Goal: Information Seeking & Learning: Check status

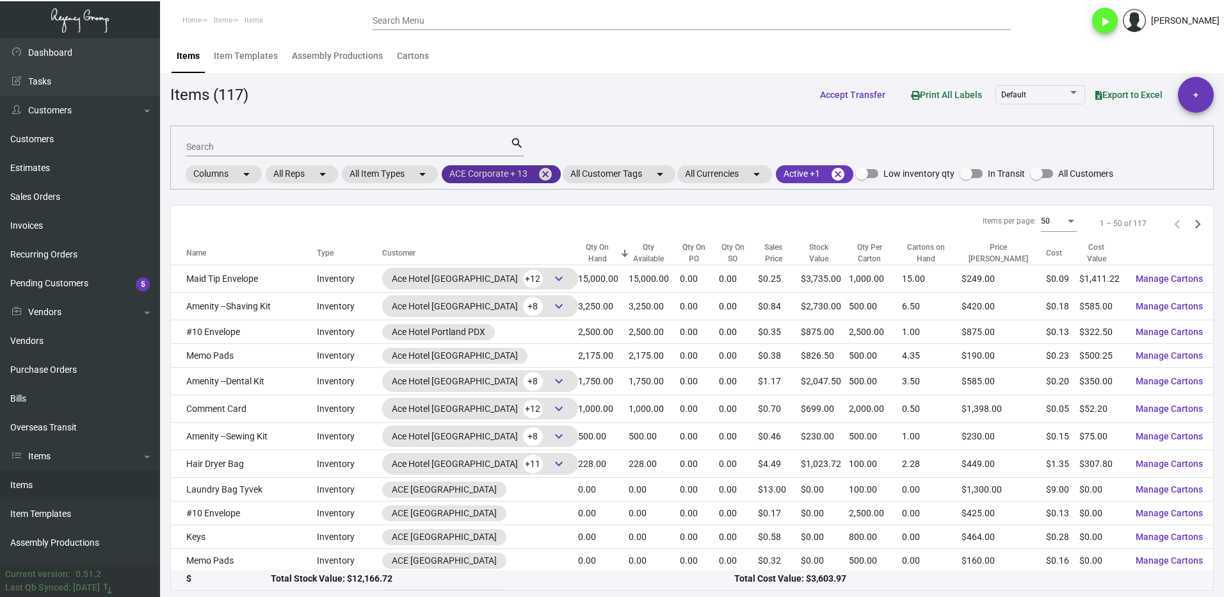
click at [544, 169] on mat-icon "cancel" at bounding box center [545, 173] width 15 height 15
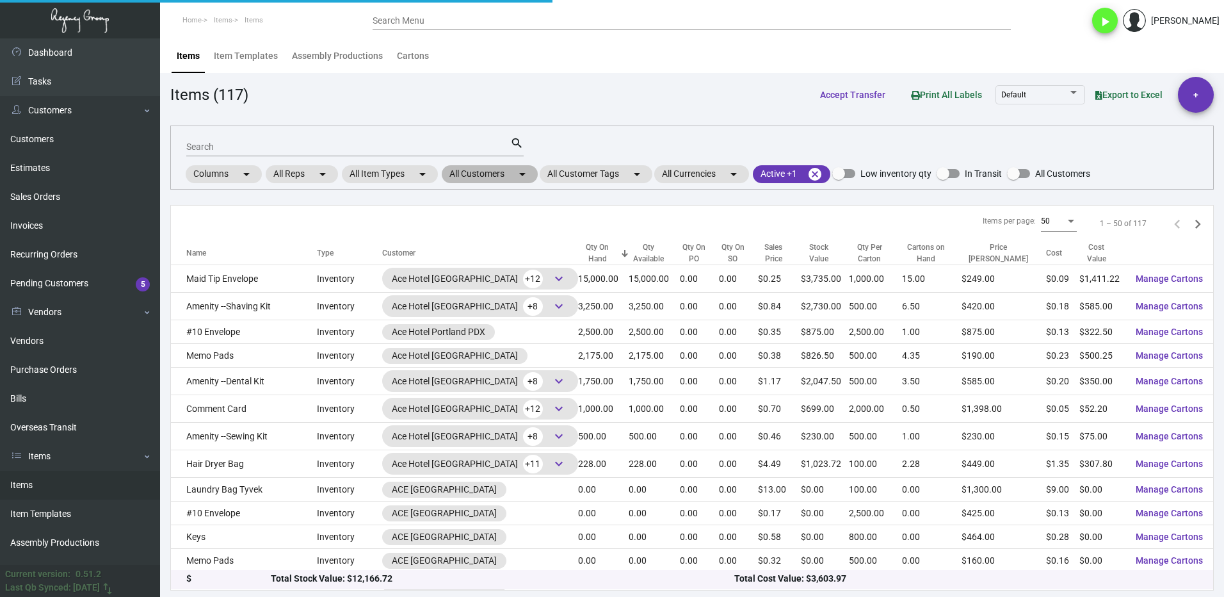
click at [488, 170] on mat-chip "All Customers arrow_drop_down" at bounding box center [490, 174] width 96 height 18
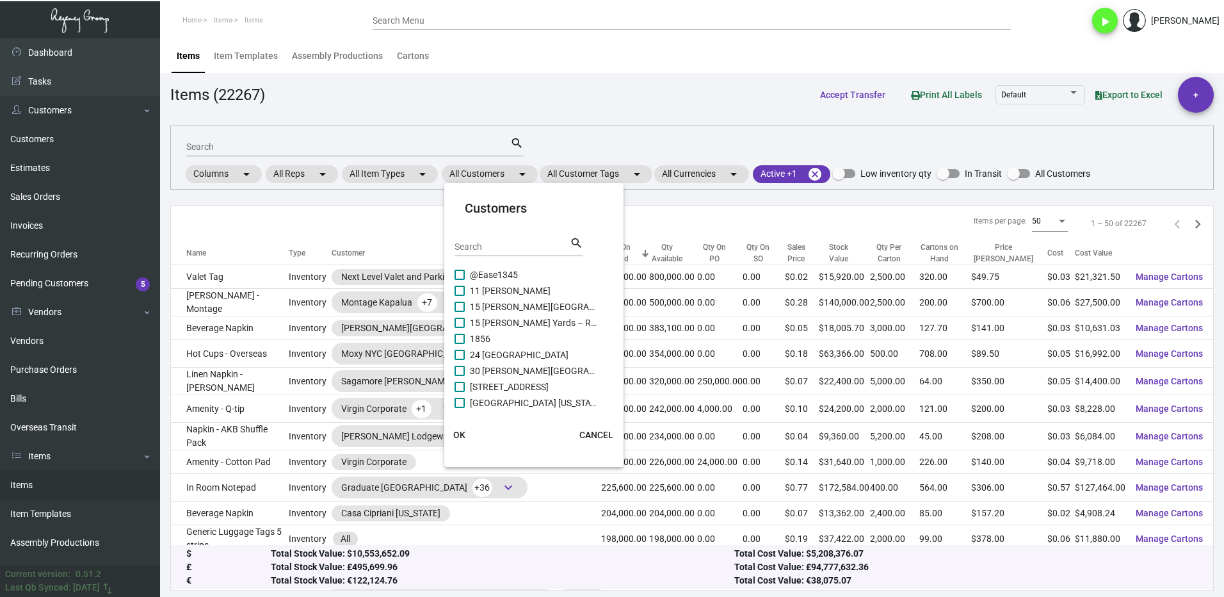
click at [473, 249] on input "Search" at bounding box center [512, 247] width 115 height 10
type input "graduate"
click at [462, 291] on span at bounding box center [460, 291] width 10 height 10
click at [460, 296] on input "Graduate [PERSON_NAME][GEOGRAPHIC_DATA]" at bounding box center [459, 296] width 1 height 1
checkbox input "true"
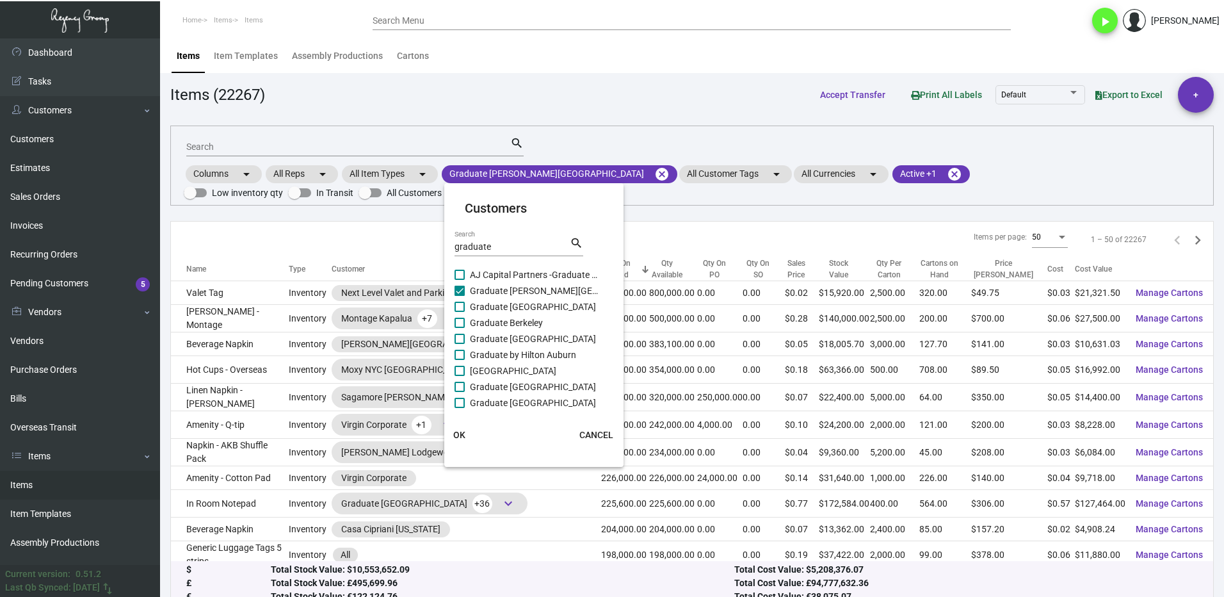
click at [466, 305] on label "Graduate [GEOGRAPHIC_DATA]" at bounding box center [526, 306] width 143 height 15
click at [460, 312] on input "Graduate [GEOGRAPHIC_DATA]" at bounding box center [459, 312] width 1 height 1
checkbox input "true"
click at [466, 318] on label "Graduate Berkeley" at bounding box center [526, 322] width 143 height 15
click at [460, 328] on input "Graduate Berkeley" at bounding box center [459, 328] width 1 height 1
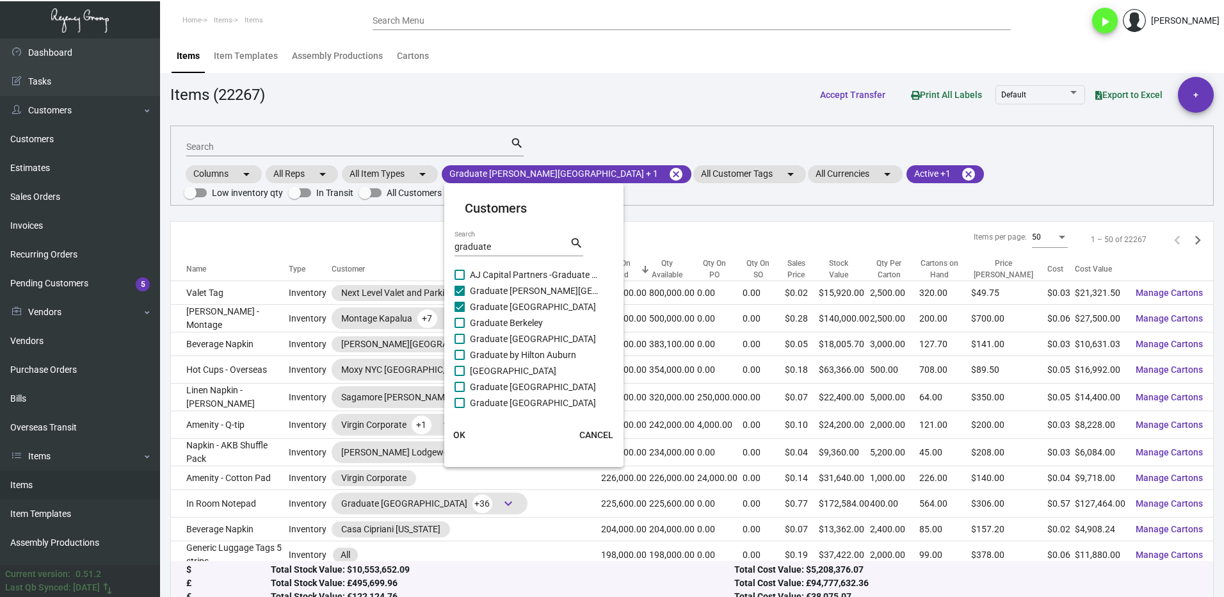
checkbox input "true"
click at [465, 334] on label "Graduate [GEOGRAPHIC_DATA]" at bounding box center [526, 338] width 143 height 15
click at [460, 344] on input "Graduate [GEOGRAPHIC_DATA]" at bounding box center [459, 344] width 1 height 1
checkbox input "true"
click at [458, 356] on span at bounding box center [460, 355] width 10 height 10
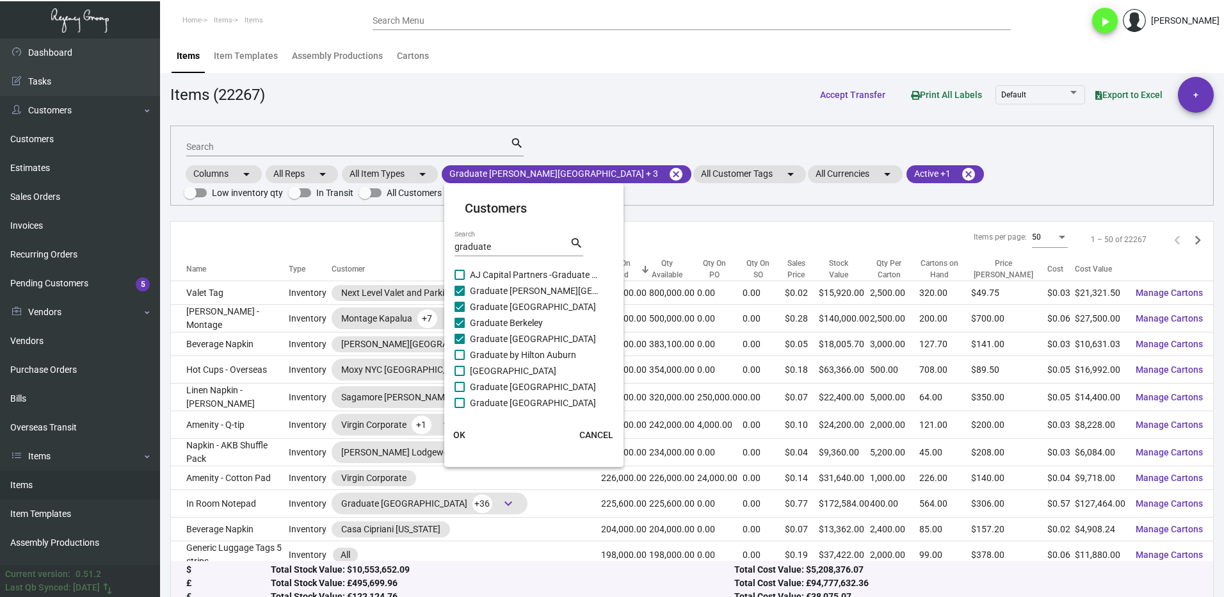
click at [459, 360] on input "Graduate by Hilton Auburn" at bounding box center [459, 360] width 1 height 1
checkbox input "true"
drag, startPoint x: 461, startPoint y: 366, endPoint x: 462, endPoint y: 378, distance: 12.9
click at [462, 367] on span at bounding box center [460, 371] width 10 height 10
click at [460, 376] on input "[GEOGRAPHIC_DATA]" at bounding box center [459, 376] width 1 height 1
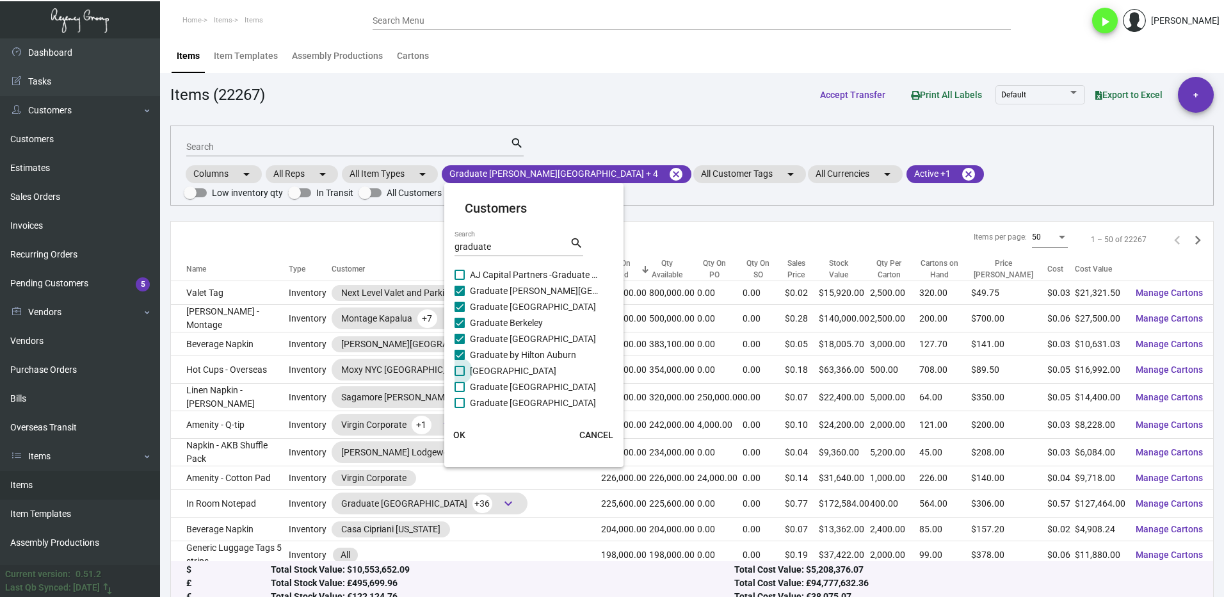
checkbox input "true"
drag, startPoint x: 461, startPoint y: 382, endPoint x: 461, endPoint y: 390, distance: 8.3
click at [461, 382] on span at bounding box center [460, 387] width 10 height 10
click at [460, 392] on input "Graduate [GEOGRAPHIC_DATA]" at bounding box center [459, 392] width 1 height 1
checkbox input "true"
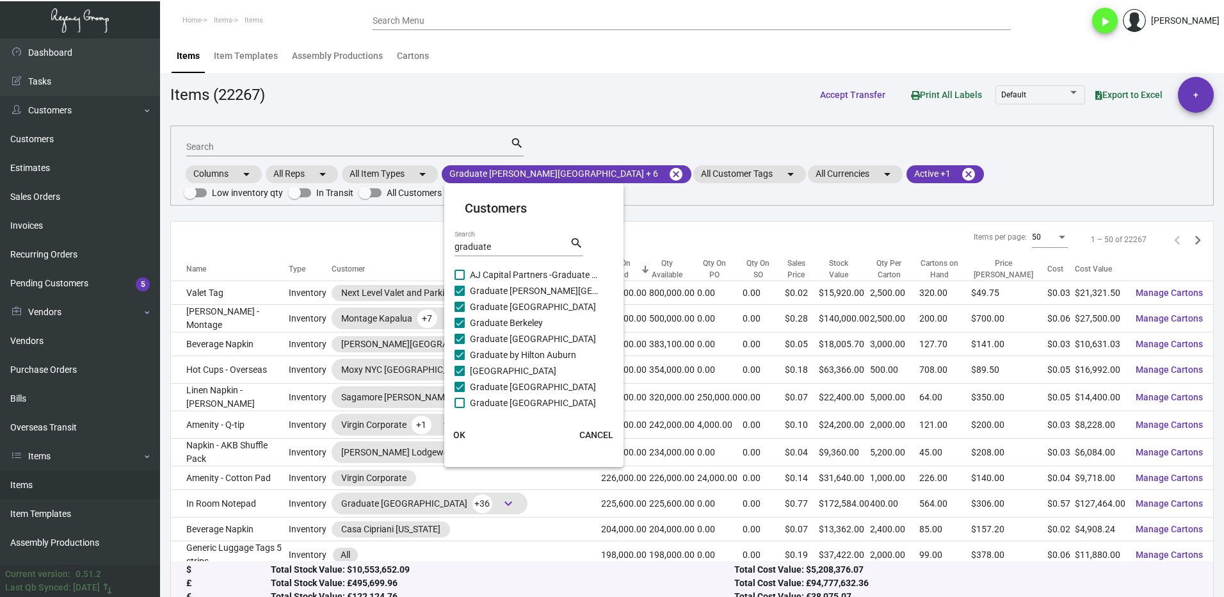
click at [460, 400] on span at bounding box center [460, 403] width 10 height 10
click at [460, 408] on input "Graduate [GEOGRAPHIC_DATA]" at bounding box center [459, 408] width 1 height 1
checkbox input "true"
click at [455, 337] on mat-card-content "Graduate [PERSON_NAME][GEOGRAPHIC_DATA] Graduate [GEOGRAPHIC_DATA] [GEOGRAPHIC_…" at bounding box center [534, 337] width 159 height 141
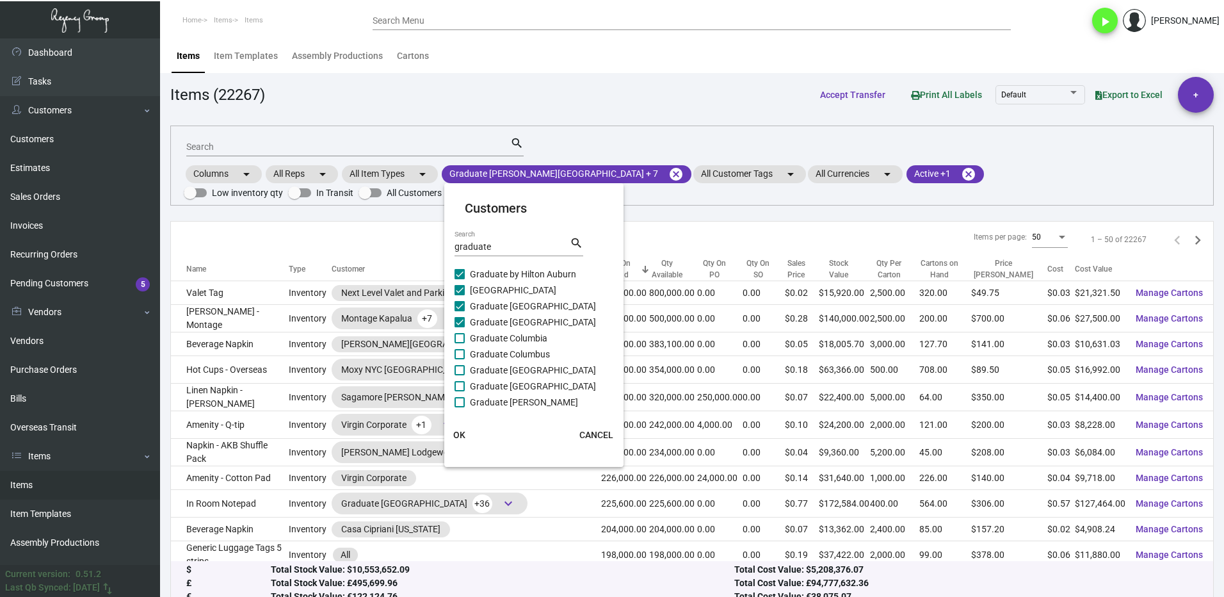
click at [460, 350] on span at bounding box center [460, 354] width 10 height 10
click at [460, 359] on input "Graduate Columbus" at bounding box center [459, 359] width 1 height 1
checkbox input "true"
click at [459, 375] on span at bounding box center [460, 370] width 10 height 10
click at [459, 375] on input "Graduate [GEOGRAPHIC_DATA]" at bounding box center [459, 375] width 1 height 1
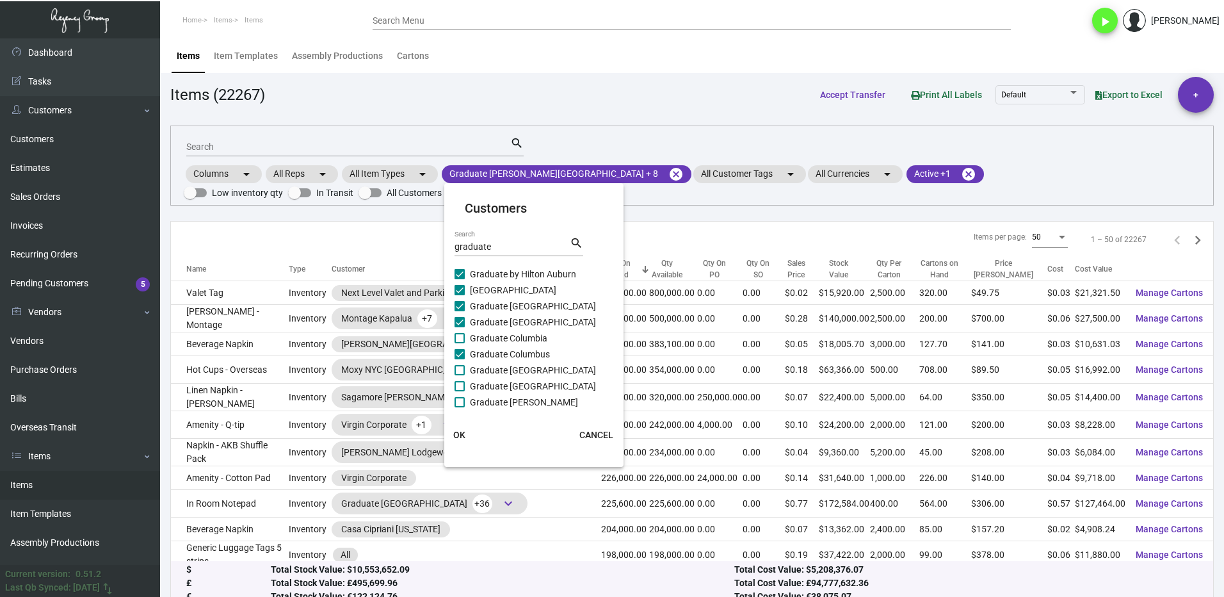
checkbox input "true"
click at [457, 339] on span at bounding box center [460, 338] width 10 height 10
click at [459, 343] on input "Graduate Columbia" at bounding box center [459, 343] width 1 height 1
checkbox input "true"
click at [462, 385] on span at bounding box center [460, 386] width 10 height 10
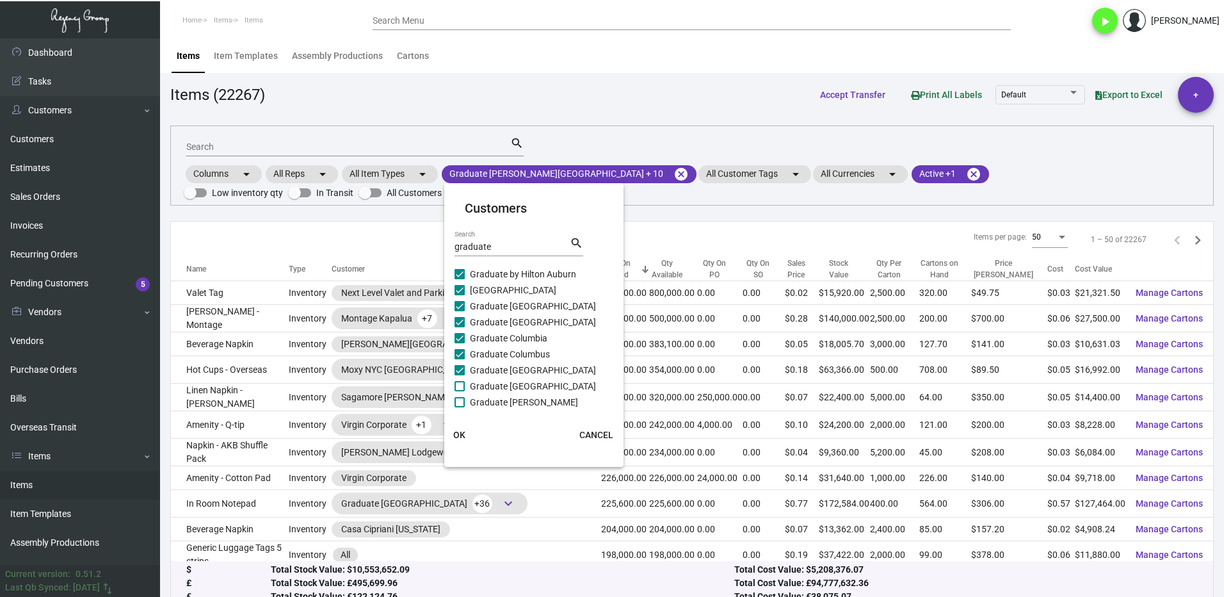
click at [460, 391] on input "Graduate [GEOGRAPHIC_DATA]" at bounding box center [459, 391] width 1 height 1
checkbox input "true"
click at [462, 400] on span at bounding box center [460, 402] width 10 height 10
click at [460, 407] on input "Graduate [PERSON_NAME]" at bounding box center [459, 407] width 1 height 1
checkbox input "true"
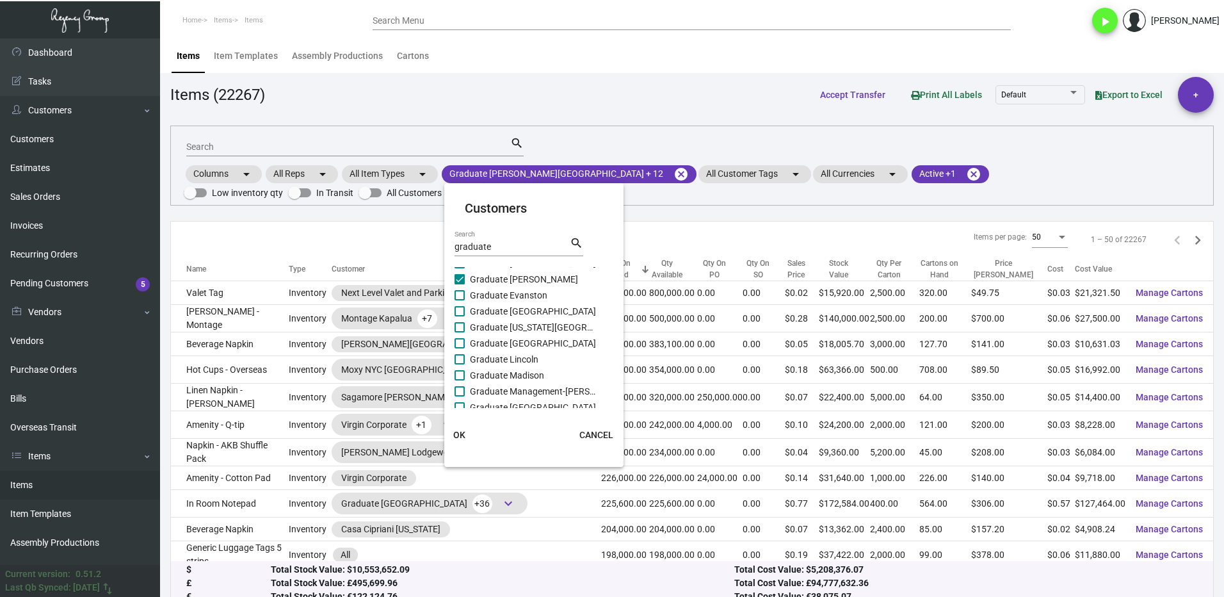
scroll to position [199, 0]
click at [460, 289] on span at bounding box center [460, 290] width 10 height 10
click at [460, 295] on input "Graduate Evanston" at bounding box center [459, 295] width 1 height 1
checkbox input "true"
click at [462, 311] on span at bounding box center [460, 306] width 10 height 10
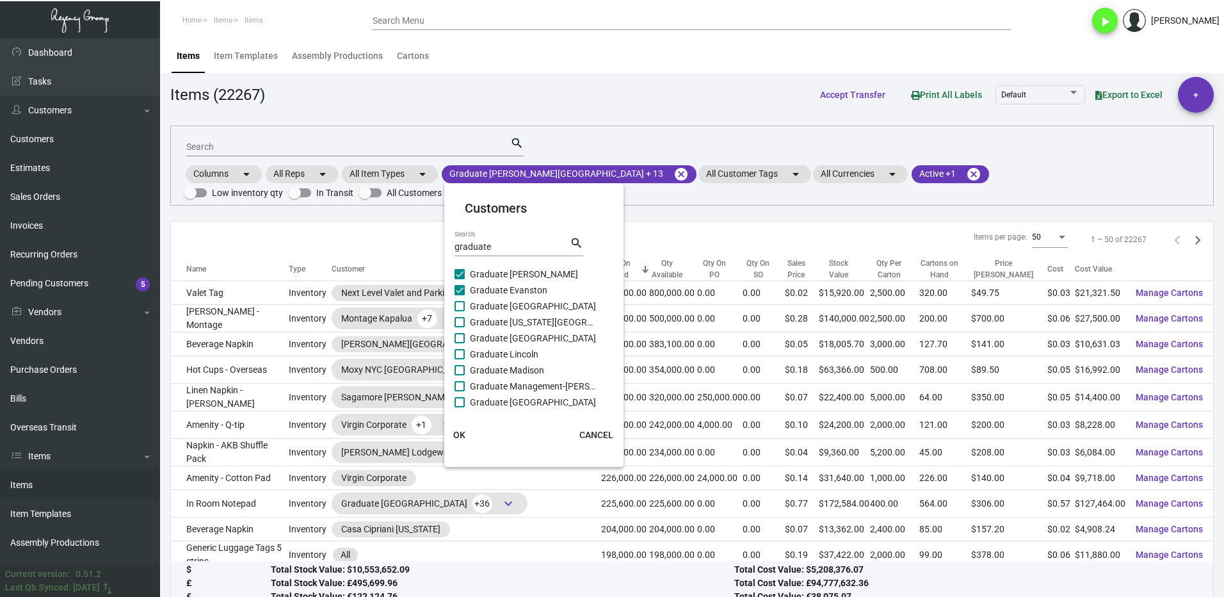
click at [460, 311] on input "Graduate [GEOGRAPHIC_DATA]" at bounding box center [459, 311] width 1 height 1
checkbox input "true"
click at [465, 321] on label "Graduate [US_STATE][GEOGRAPHIC_DATA]" at bounding box center [526, 321] width 143 height 15
click at [460, 327] on input "Graduate [US_STATE][GEOGRAPHIC_DATA]" at bounding box center [459, 327] width 1 height 1
checkbox input "true"
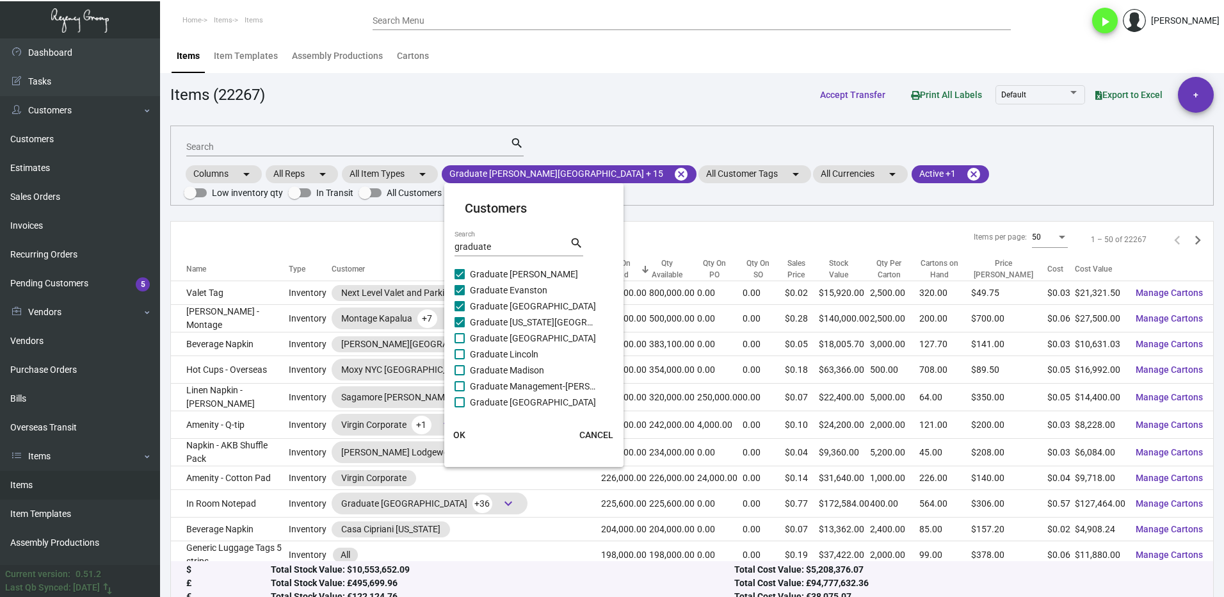
click at [465, 336] on label "Graduate [GEOGRAPHIC_DATA]" at bounding box center [526, 337] width 143 height 15
click at [460, 343] on input "Graduate [GEOGRAPHIC_DATA]" at bounding box center [459, 343] width 1 height 1
checkbox input "true"
click at [463, 359] on label "Graduate Lincoln" at bounding box center [526, 353] width 143 height 15
click at [460, 359] on input "Graduate Lincoln" at bounding box center [459, 359] width 1 height 1
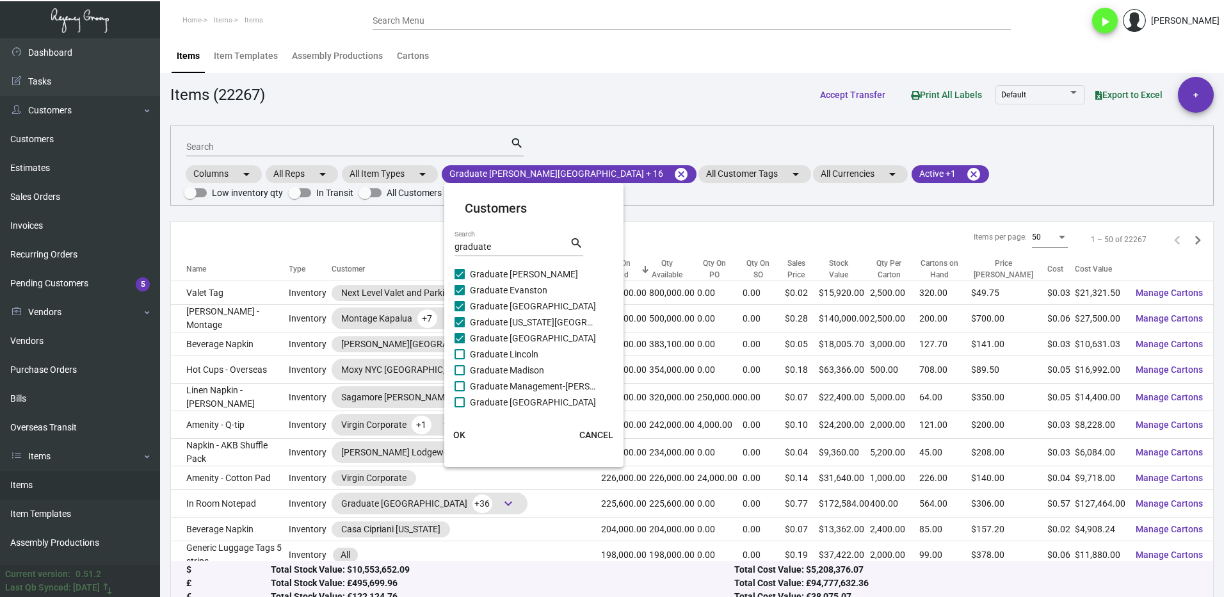
checkbox input "true"
click at [462, 365] on span at bounding box center [460, 370] width 10 height 10
click at [460, 375] on input "Graduate Madison" at bounding box center [459, 375] width 1 height 1
checkbox input "true"
click at [466, 388] on label "Graduate Management-[PERSON_NAME]" at bounding box center [526, 385] width 143 height 15
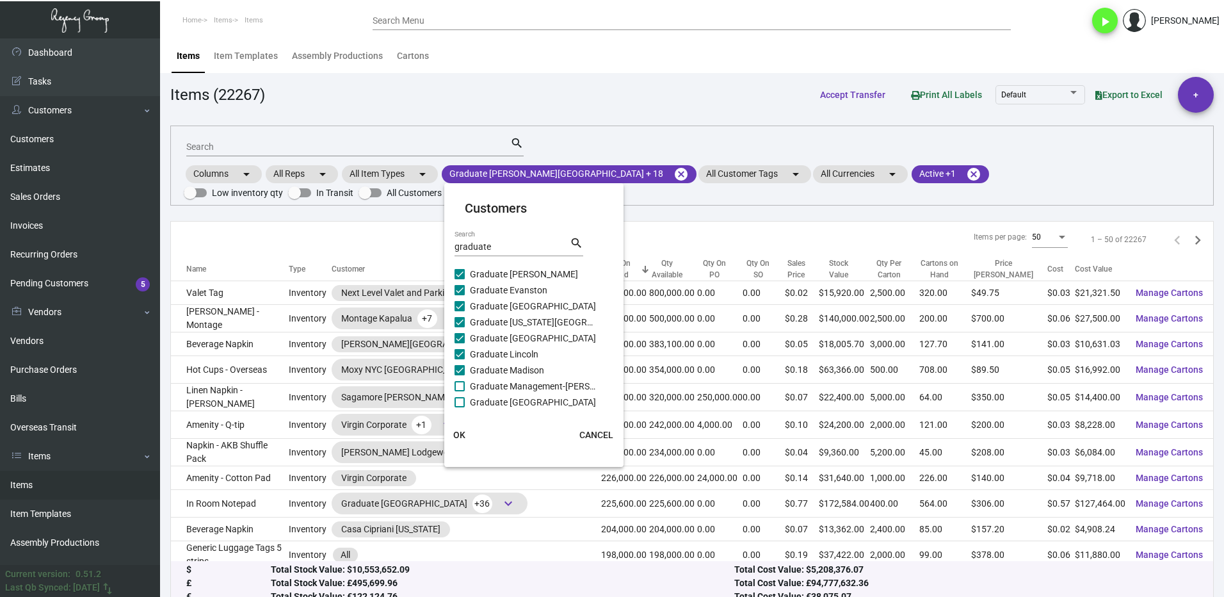
click at [460, 391] on input "Graduate Management-[PERSON_NAME]" at bounding box center [459, 391] width 1 height 1
checkbox input "true"
click at [462, 401] on span at bounding box center [460, 402] width 10 height 10
click at [460, 407] on input "Graduate [GEOGRAPHIC_DATA]" at bounding box center [459, 407] width 1 height 1
checkbox input "true"
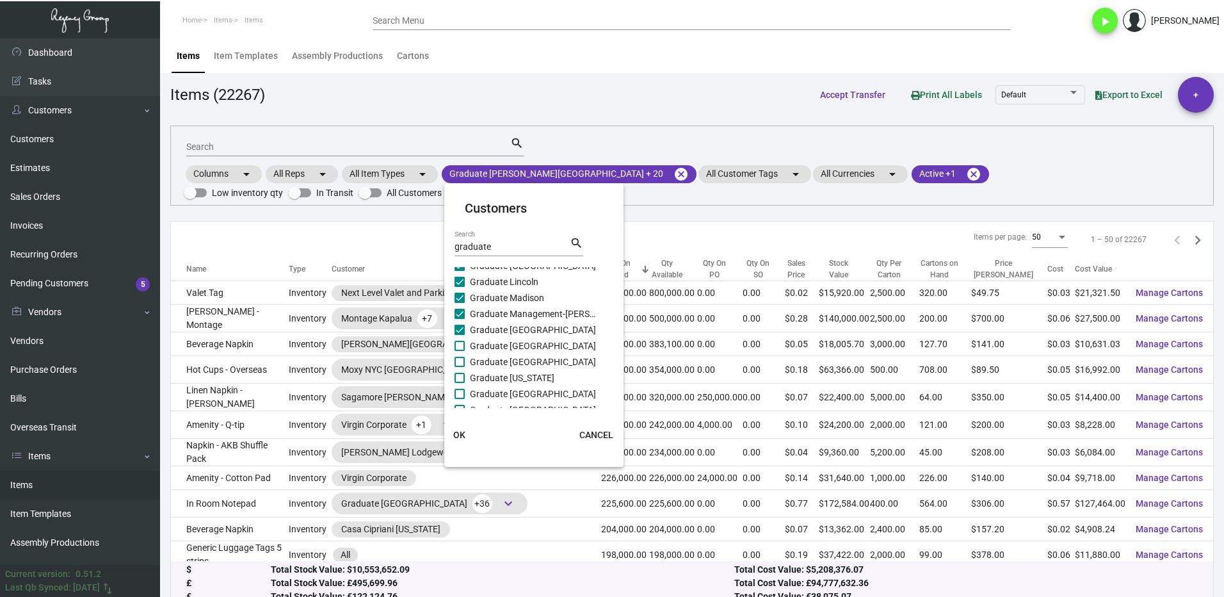
scroll to position [327, 0]
click at [460, 289] on span at bounding box center [460, 290] width 10 height 10
click at [460, 295] on input "Graduate [GEOGRAPHIC_DATA]" at bounding box center [459, 295] width 1 height 1
checkbox input "true"
click at [460, 308] on span at bounding box center [460, 306] width 10 height 10
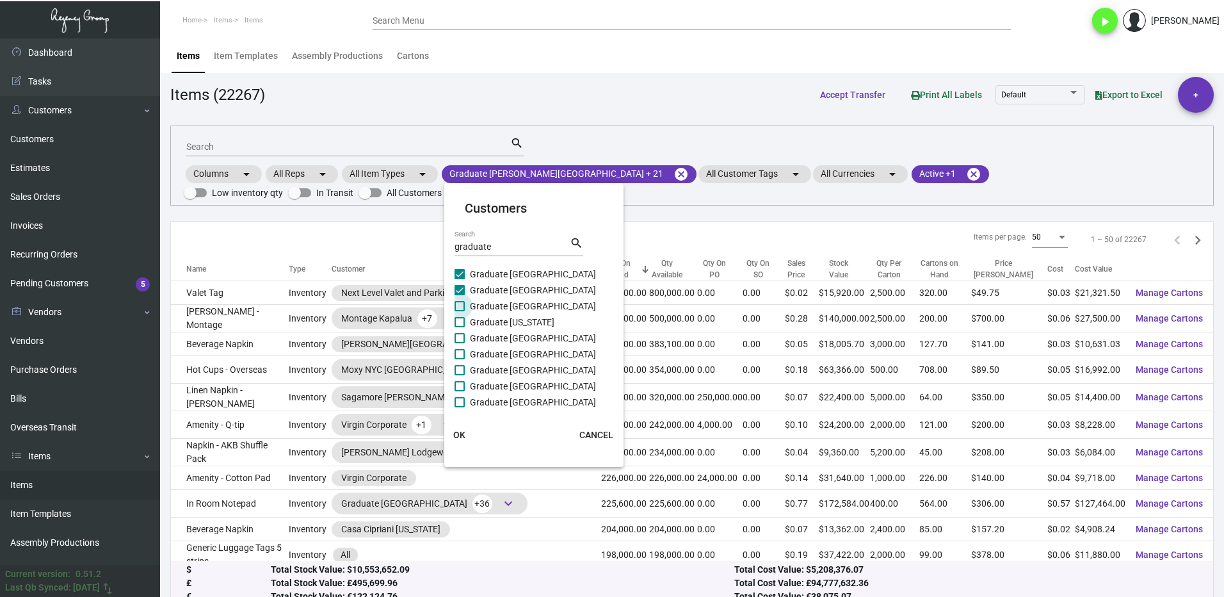
click at [460, 311] on input "Graduate [GEOGRAPHIC_DATA]" at bounding box center [459, 311] width 1 height 1
checkbox input "true"
click at [460, 320] on span at bounding box center [460, 322] width 10 height 10
click at [460, 327] on input "Graduate [US_STATE]" at bounding box center [459, 327] width 1 height 1
checkbox input "true"
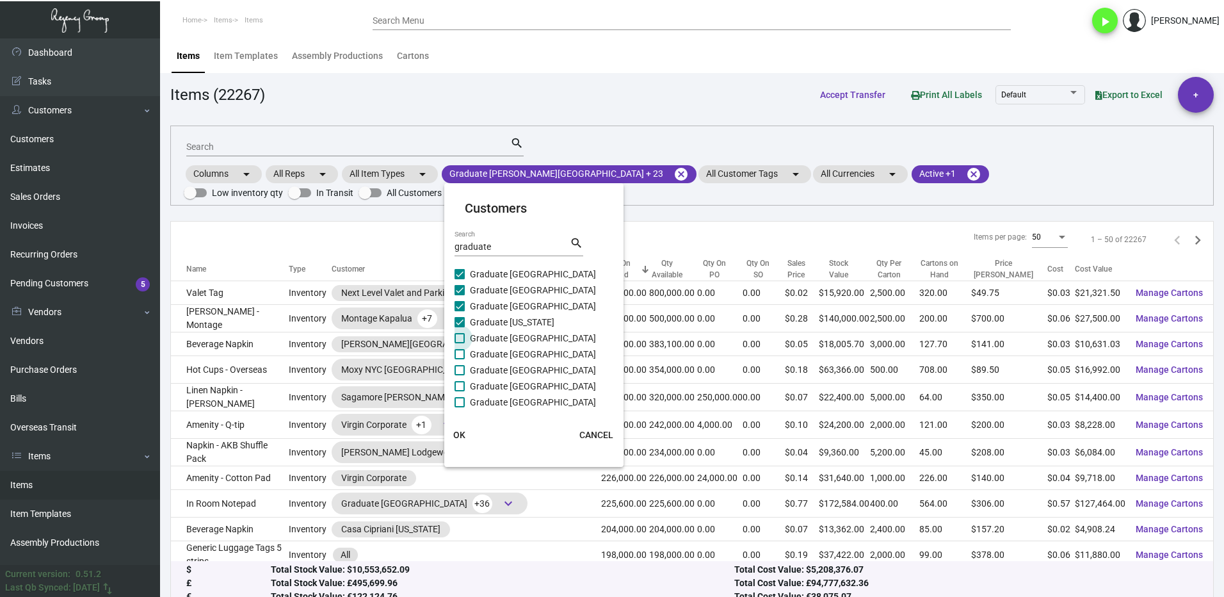
click at [459, 336] on span at bounding box center [460, 338] width 10 height 10
click at [459, 343] on input "Graduate [GEOGRAPHIC_DATA]" at bounding box center [459, 343] width 1 height 1
checkbox input "true"
click at [461, 349] on span at bounding box center [460, 354] width 10 height 10
click at [460, 359] on input "Graduate [GEOGRAPHIC_DATA]" at bounding box center [459, 359] width 1 height 1
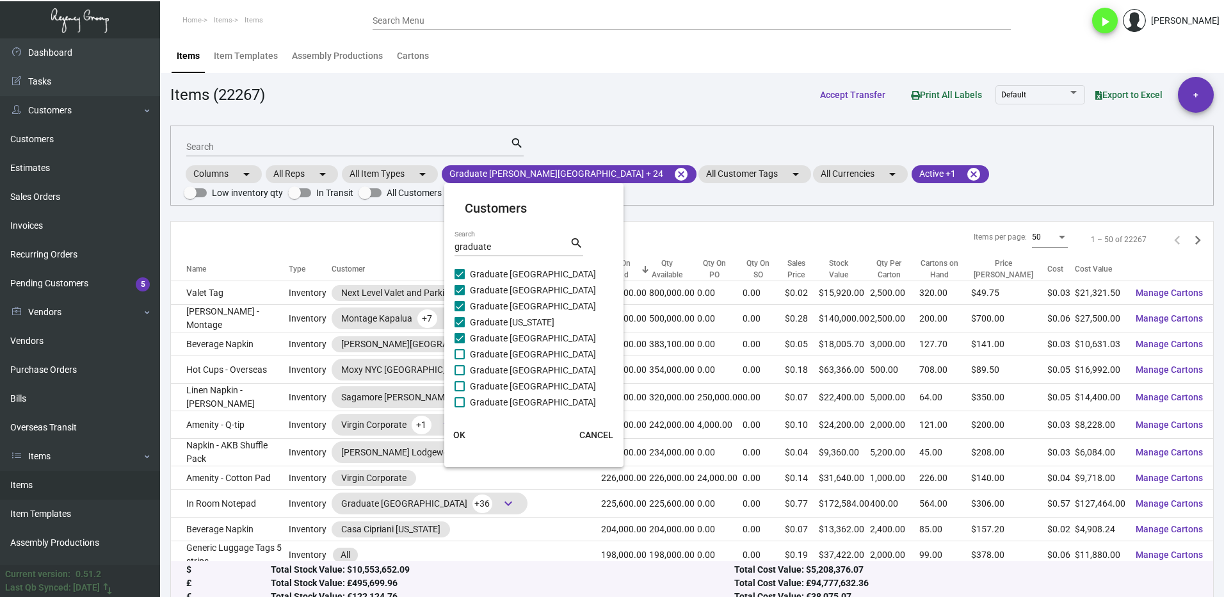
checkbox input "true"
click at [466, 366] on label "Graduate [GEOGRAPHIC_DATA]" at bounding box center [526, 369] width 143 height 15
click at [460, 375] on input "Graduate [GEOGRAPHIC_DATA]" at bounding box center [459, 375] width 1 height 1
checkbox input "true"
click at [466, 381] on label "Graduate [GEOGRAPHIC_DATA]" at bounding box center [526, 385] width 143 height 15
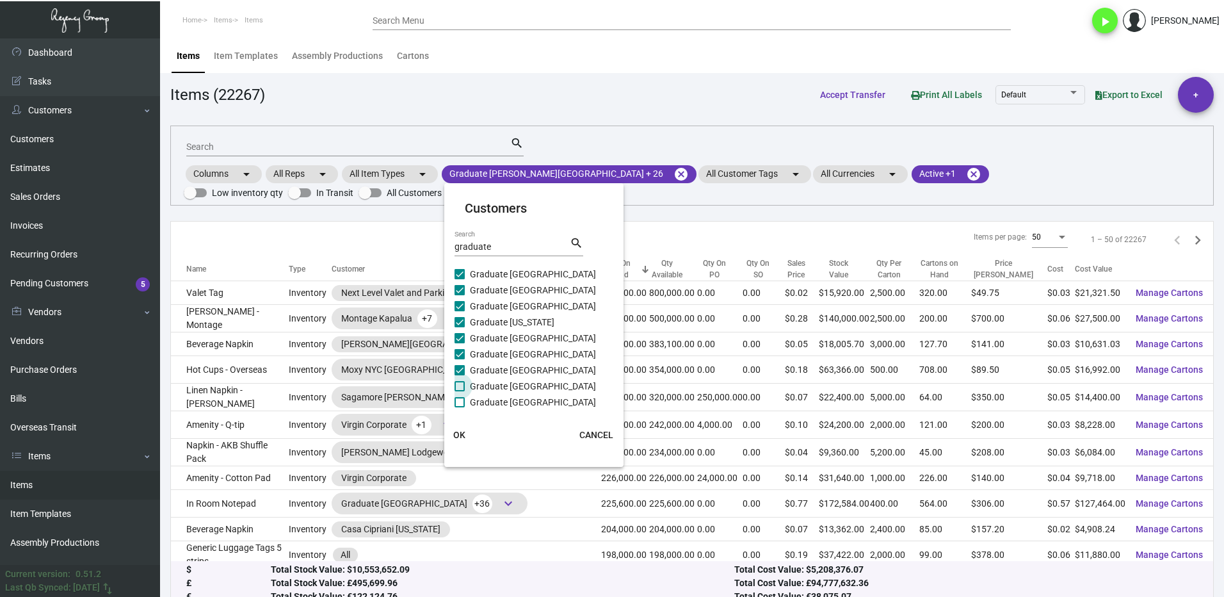
click at [460, 391] on input "Graduate [GEOGRAPHIC_DATA]" at bounding box center [459, 391] width 1 height 1
checkbox input "true"
click at [466, 336] on label "Graduate [GEOGRAPHIC_DATA]" at bounding box center [526, 337] width 143 height 15
click at [460, 343] on input "Graduate [GEOGRAPHIC_DATA]" at bounding box center [459, 343] width 1 height 1
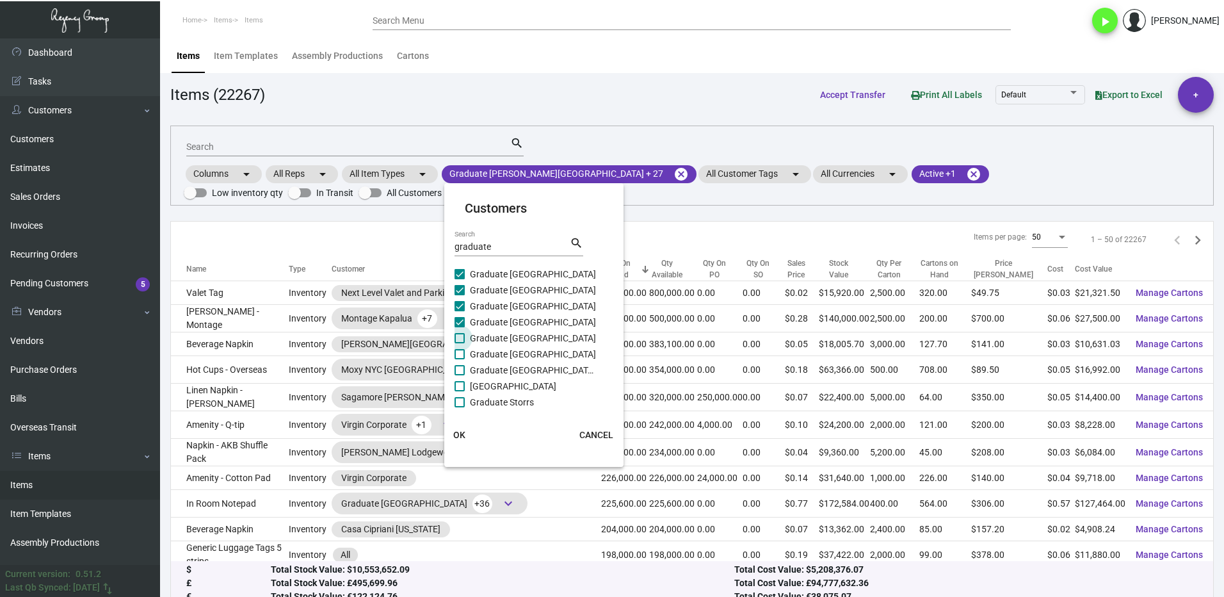
checkbox input "true"
click at [466, 356] on label "Graduate [GEOGRAPHIC_DATA]" at bounding box center [526, 353] width 143 height 15
click at [460, 359] on input "Graduate [GEOGRAPHIC_DATA]" at bounding box center [459, 359] width 1 height 1
checkbox input "true"
click at [467, 368] on label "Graduate [GEOGRAPHIC_DATA]-[PERSON_NAME]" at bounding box center [526, 369] width 143 height 15
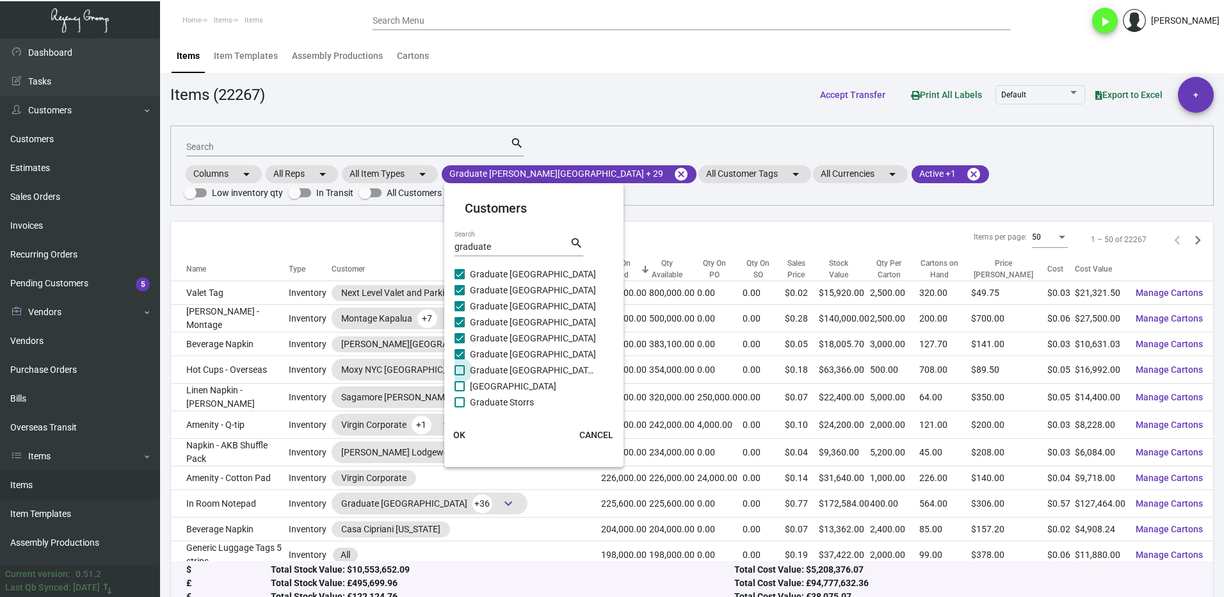
click at [460, 375] on input "Graduate [GEOGRAPHIC_DATA]-[PERSON_NAME]" at bounding box center [459, 375] width 1 height 1
checkbox input "true"
click at [465, 383] on label "[GEOGRAPHIC_DATA]" at bounding box center [526, 385] width 143 height 15
click at [460, 391] on input "[GEOGRAPHIC_DATA]" at bounding box center [459, 391] width 1 height 1
checkbox input "true"
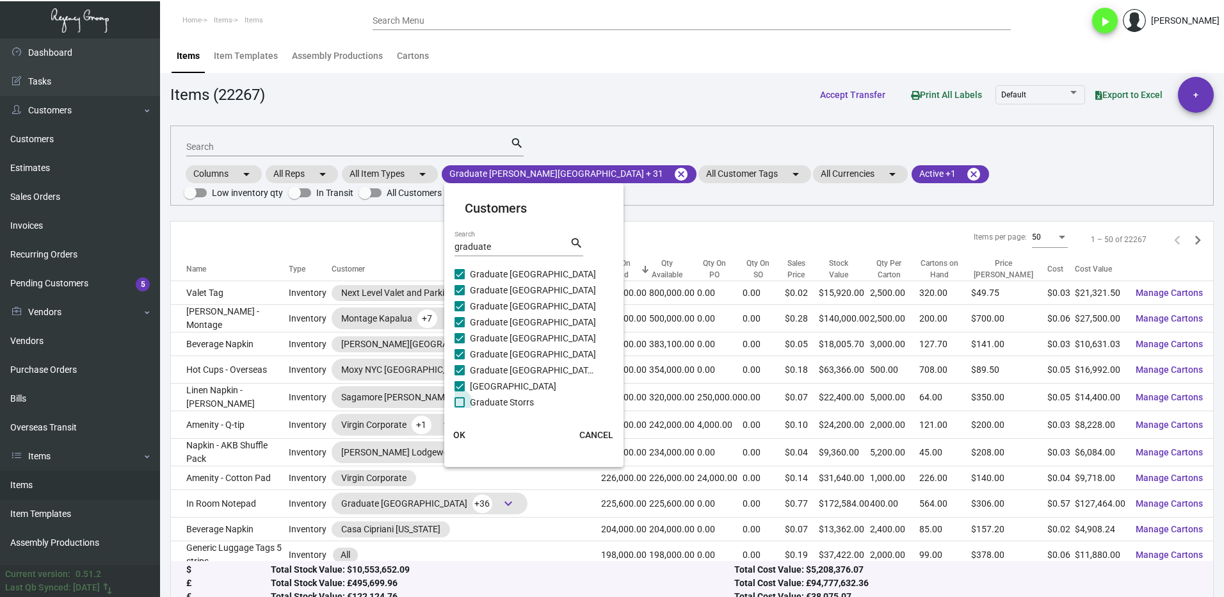
click at [467, 405] on label "Graduate Storrs" at bounding box center [526, 401] width 143 height 15
click at [460, 407] on input "Graduate Storrs" at bounding box center [459, 407] width 1 height 1
checkbox input "true"
click at [467, 351] on label "Graduate Tempe" at bounding box center [526, 351] width 143 height 15
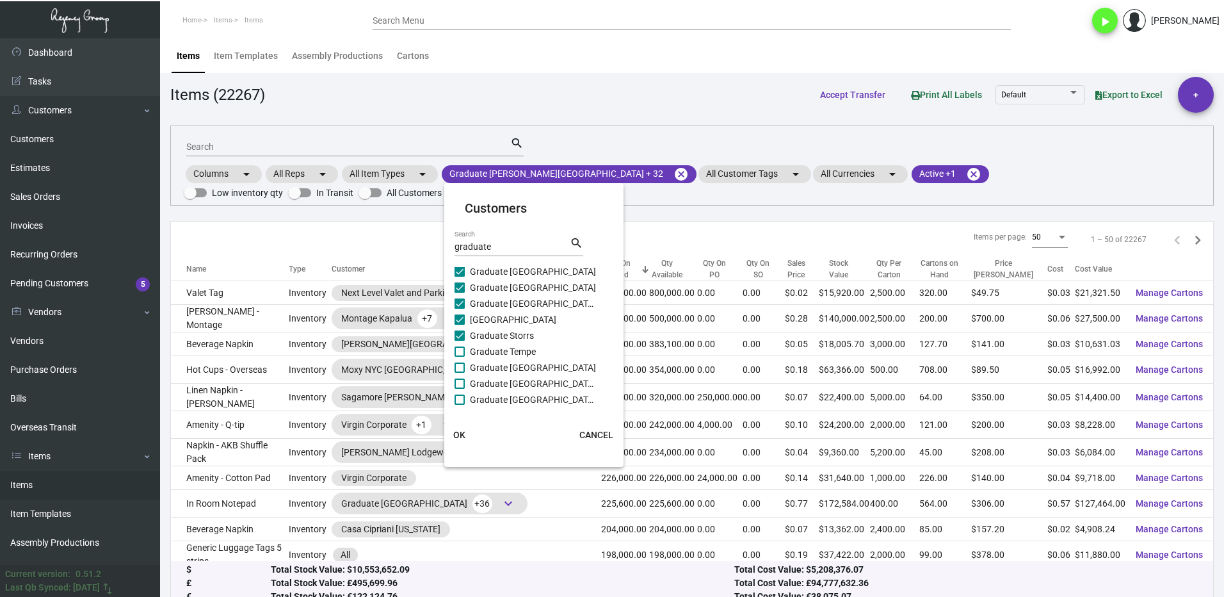
click at [460, 357] on input "Graduate Tempe" at bounding box center [459, 357] width 1 height 1
checkbox input "true"
click at [466, 371] on label "Graduate [GEOGRAPHIC_DATA]" at bounding box center [526, 367] width 143 height 15
click at [460, 373] on input "Graduate [GEOGRAPHIC_DATA]" at bounding box center [459, 373] width 1 height 1
checkbox input "true"
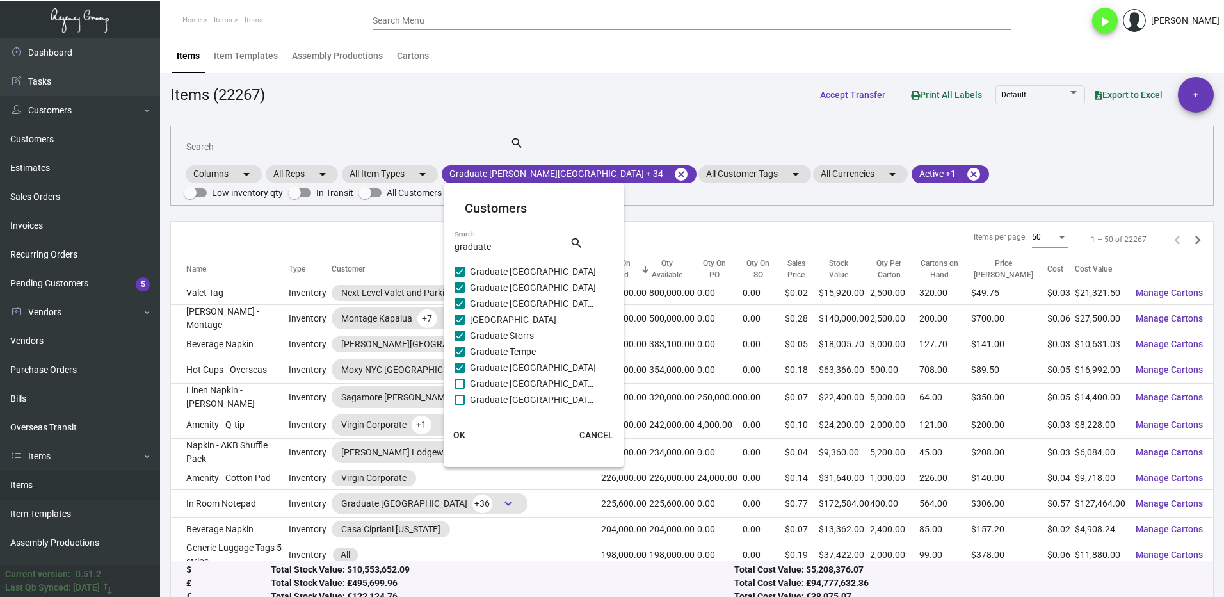
click at [460, 385] on span at bounding box center [460, 383] width 10 height 10
click at [460, 389] on input "Graduate [GEOGRAPHIC_DATA]-[GEOGRAPHIC_DATA]" at bounding box center [459, 389] width 1 height 1
checkbox input "true"
click at [465, 398] on label "Graduate [GEOGRAPHIC_DATA]-[GEOGRAPHIC_DATA]" at bounding box center [526, 399] width 143 height 15
click at [460, 405] on input "Graduate [GEOGRAPHIC_DATA]-[GEOGRAPHIC_DATA]" at bounding box center [459, 405] width 1 height 1
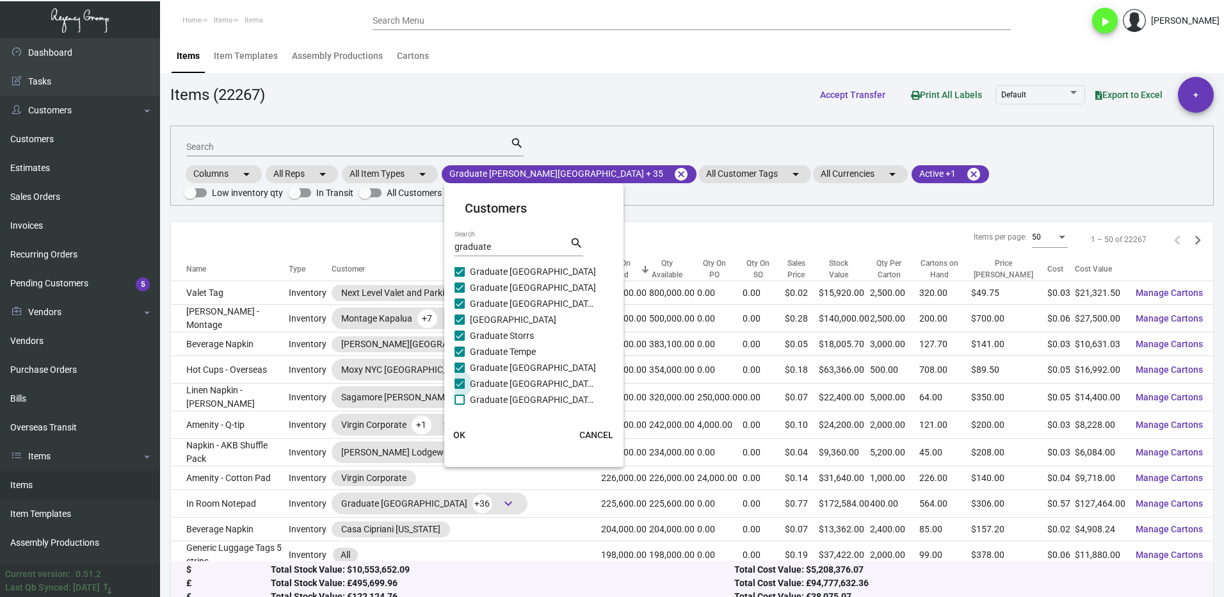
checkbox input "true"
click at [459, 432] on span "OK" at bounding box center [459, 435] width 12 height 10
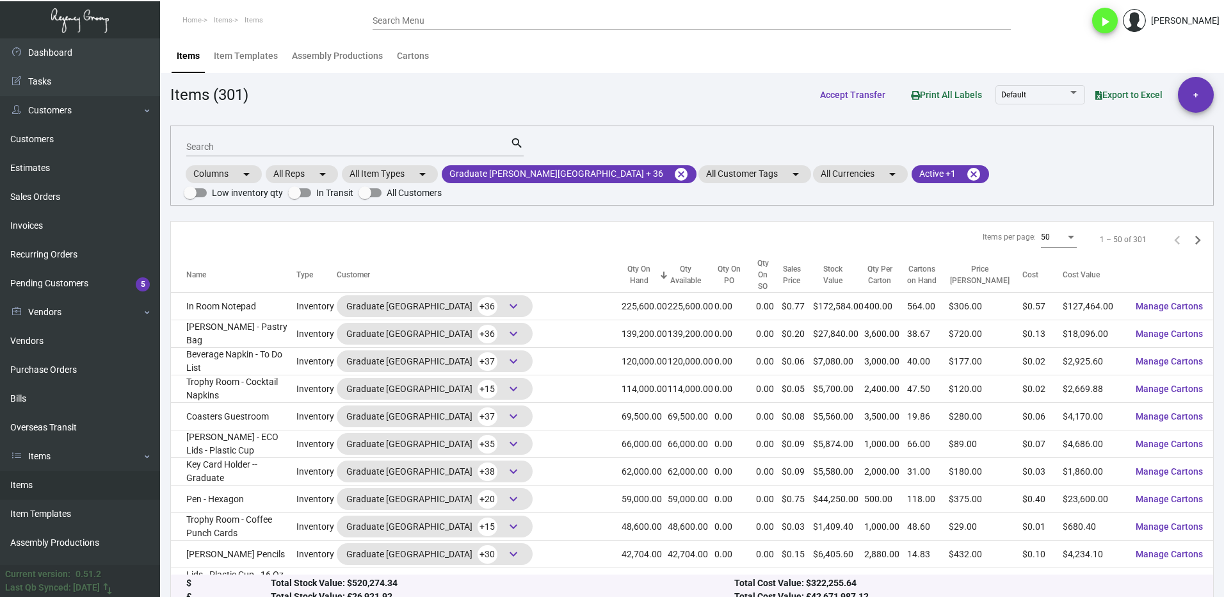
click at [229, 141] on div "Search" at bounding box center [348, 146] width 324 height 20
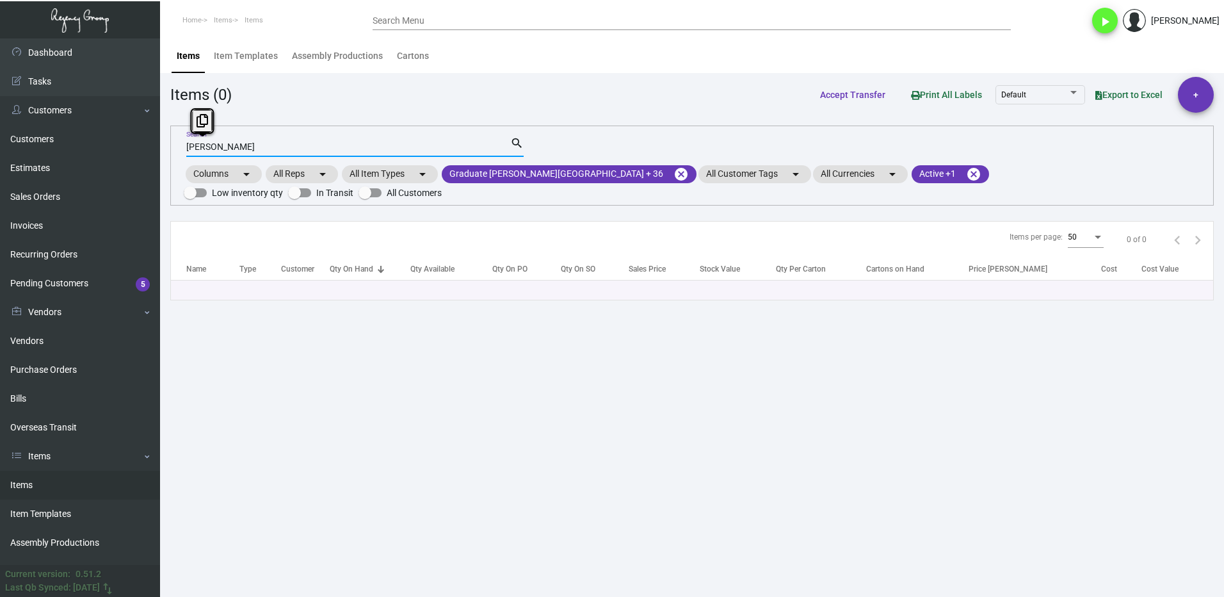
drag, startPoint x: 228, startPoint y: 144, endPoint x: 182, endPoint y: 152, distance: 46.7
click at [182, 152] on div "[PERSON_NAME] Search search Columns arrow_drop_down All Reps arrow_drop_down Al…" at bounding box center [692, 166] width 1044 height 80
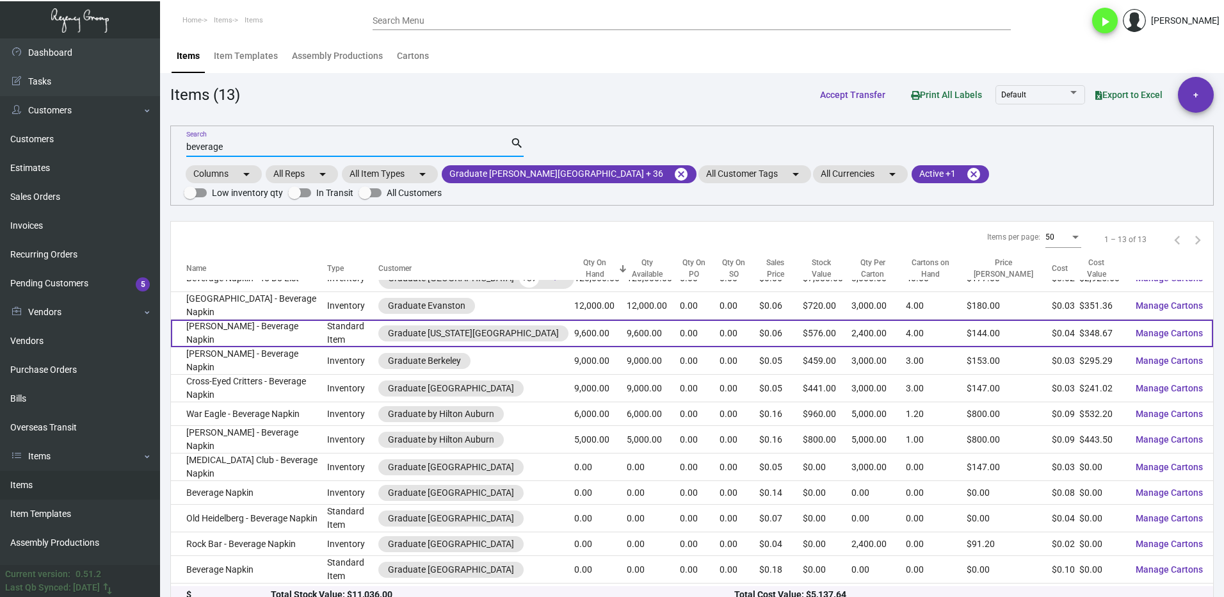
scroll to position [26, 0]
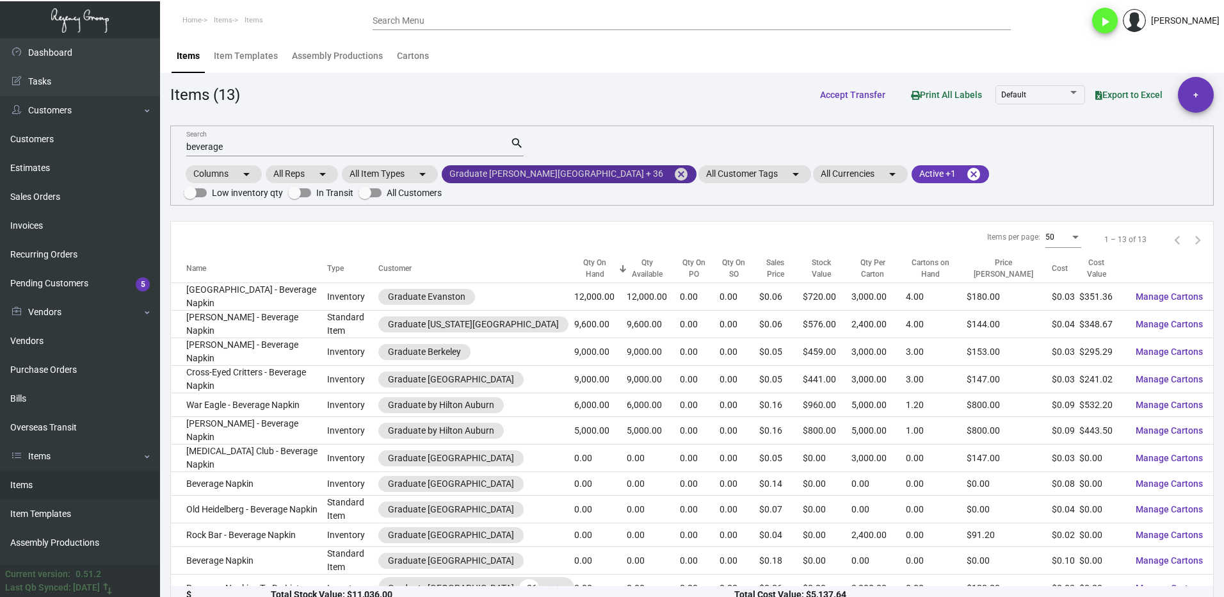
click at [519, 165] on mat-chip "Graduate [PERSON_NAME][GEOGRAPHIC_DATA] + 36 cancel" at bounding box center [569, 174] width 255 height 18
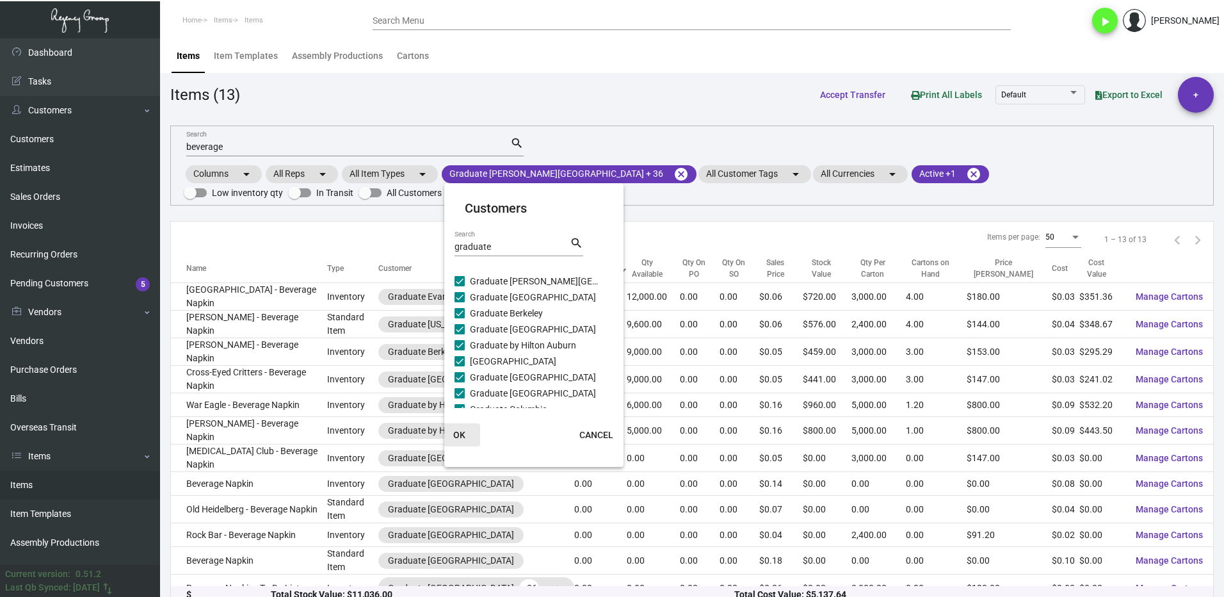
click at [463, 430] on span "OK" at bounding box center [459, 435] width 12 height 10
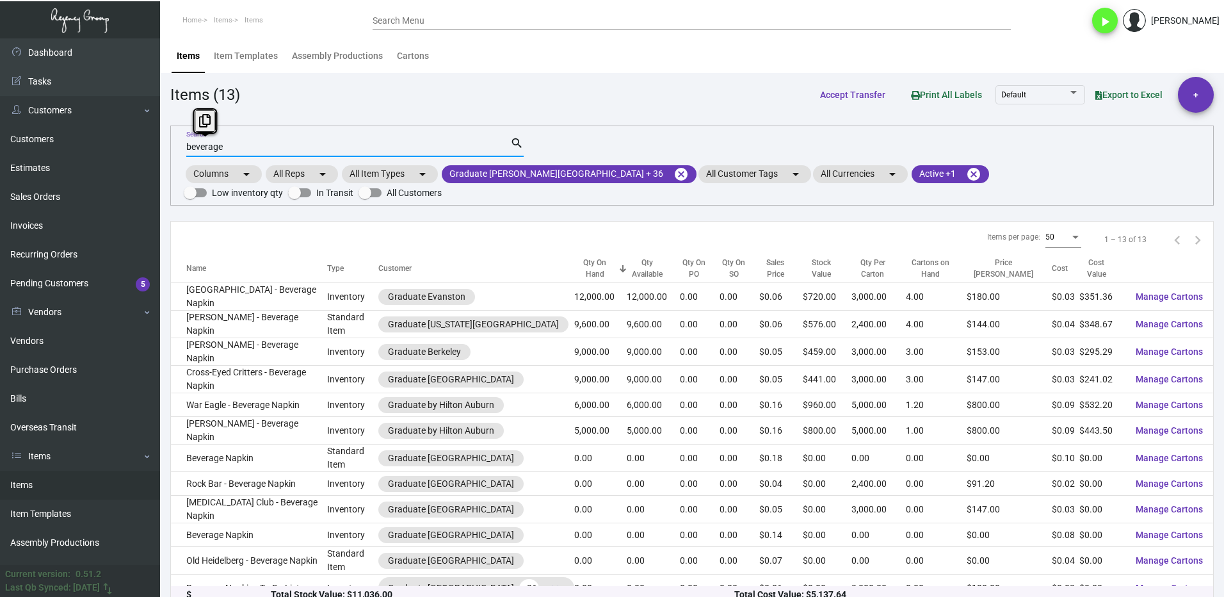
drag, startPoint x: 248, startPoint y: 152, endPoint x: 170, endPoint y: 152, distance: 77.5
click at [170, 152] on div "beverage Search search Columns arrow_drop_down All Reps arrow_drop_down All Ite…" at bounding box center [692, 166] width 1044 height 80
paste input "[PERSON_NAME] - Beverage Napkin"
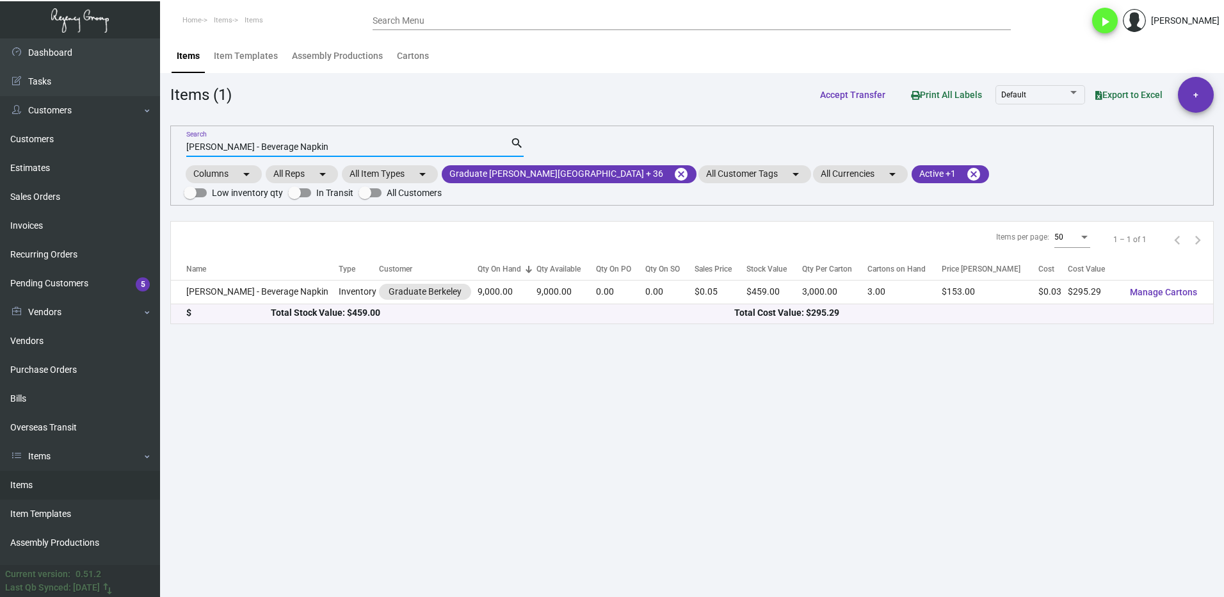
scroll to position [0, 0]
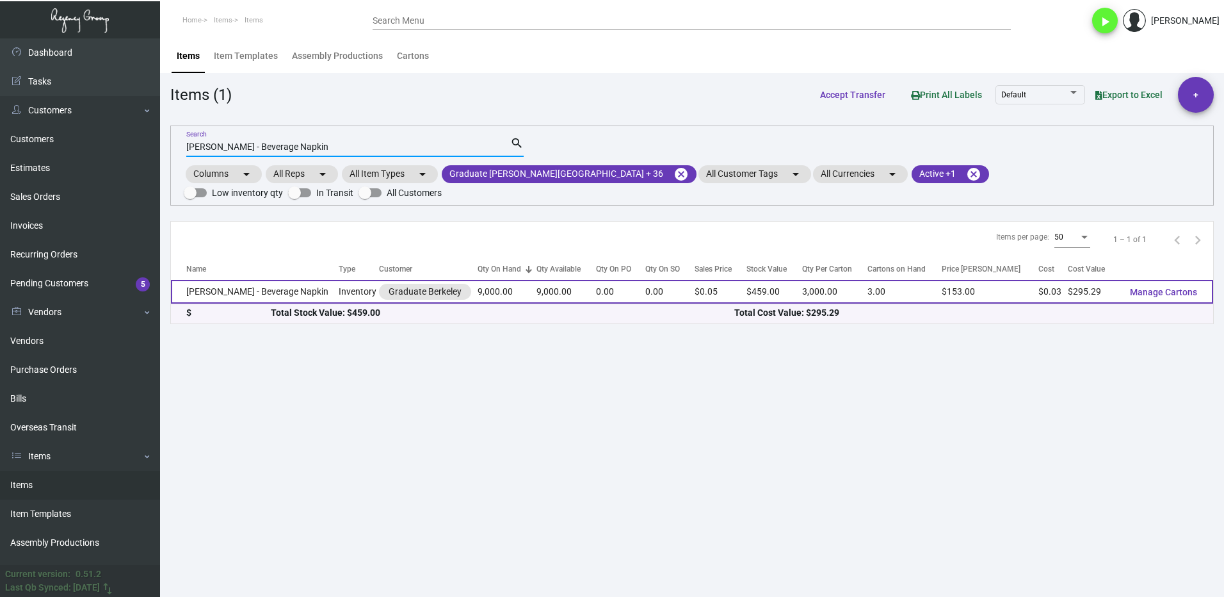
type input "[PERSON_NAME] - Beverage Napkin"
click at [238, 280] on td "[PERSON_NAME] - Beverage Napkin" at bounding box center [255, 292] width 168 height 24
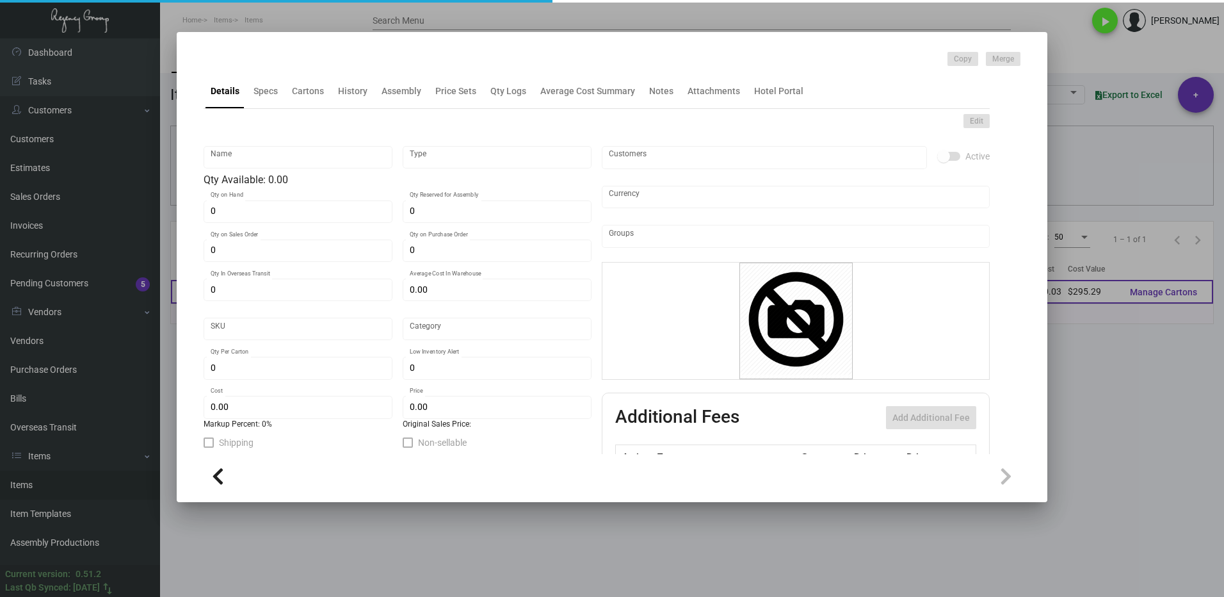
type input "[PERSON_NAME] - Beverage Napkin"
type input "Inventory"
type input "9,000"
type input "$ 0.03226"
type input "Standard"
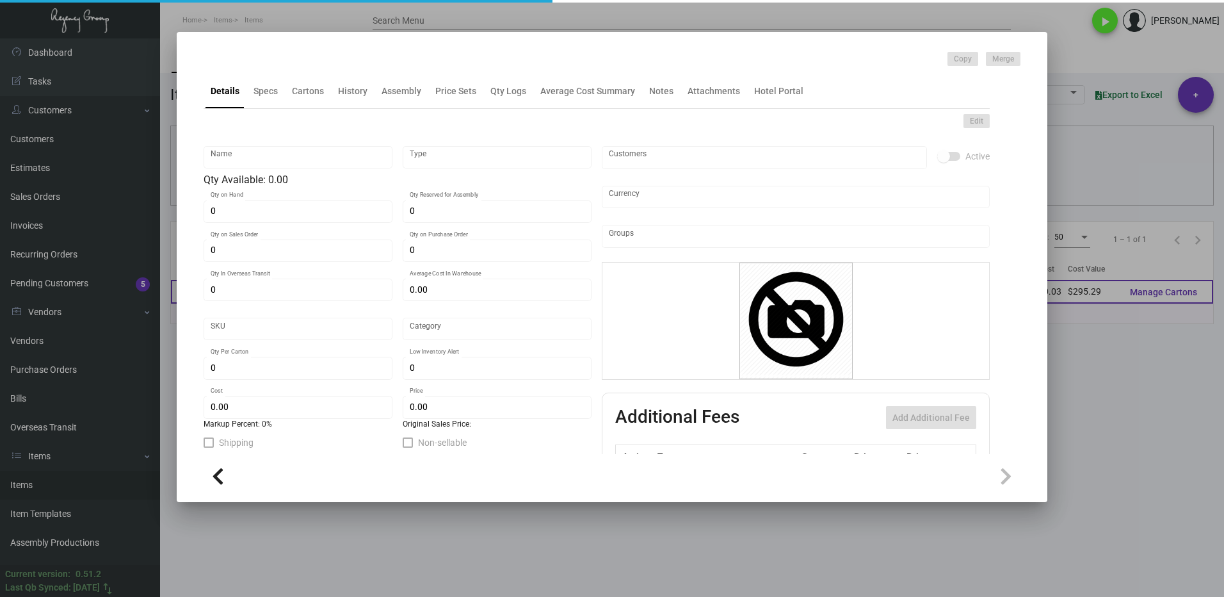
type input "3,000"
type input "$ 0.03281"
type input "$ 0.051"
checkbox input "true"
type input "United States Dollar $"
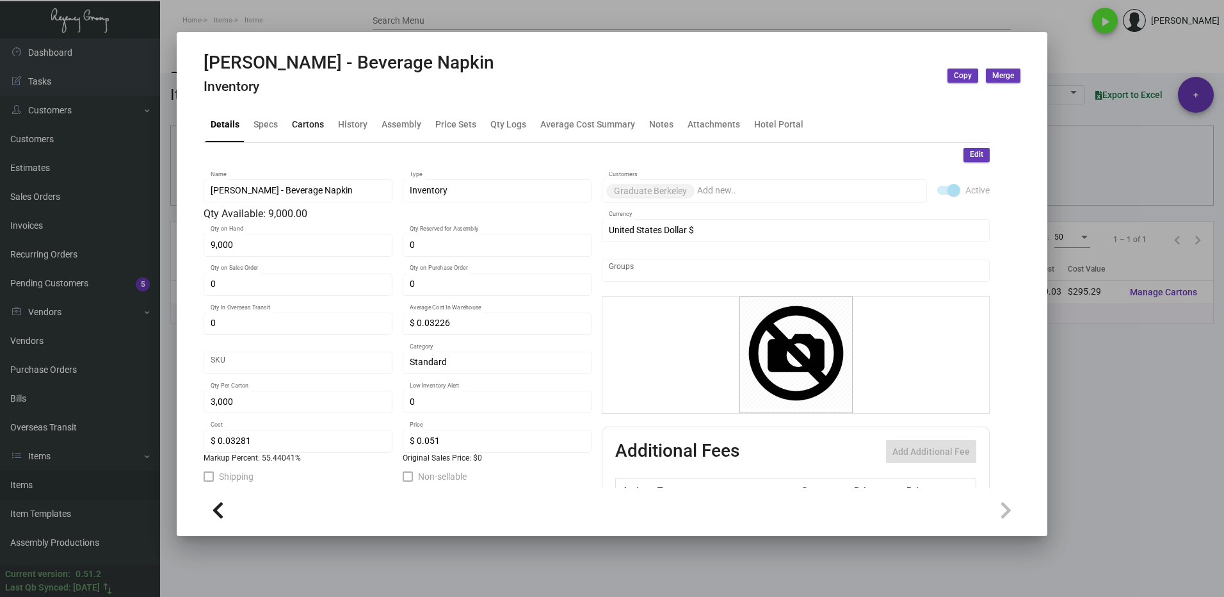
click at [309, 124] on div "Cartons" at bounding box center [308, 124] width 32 height 13
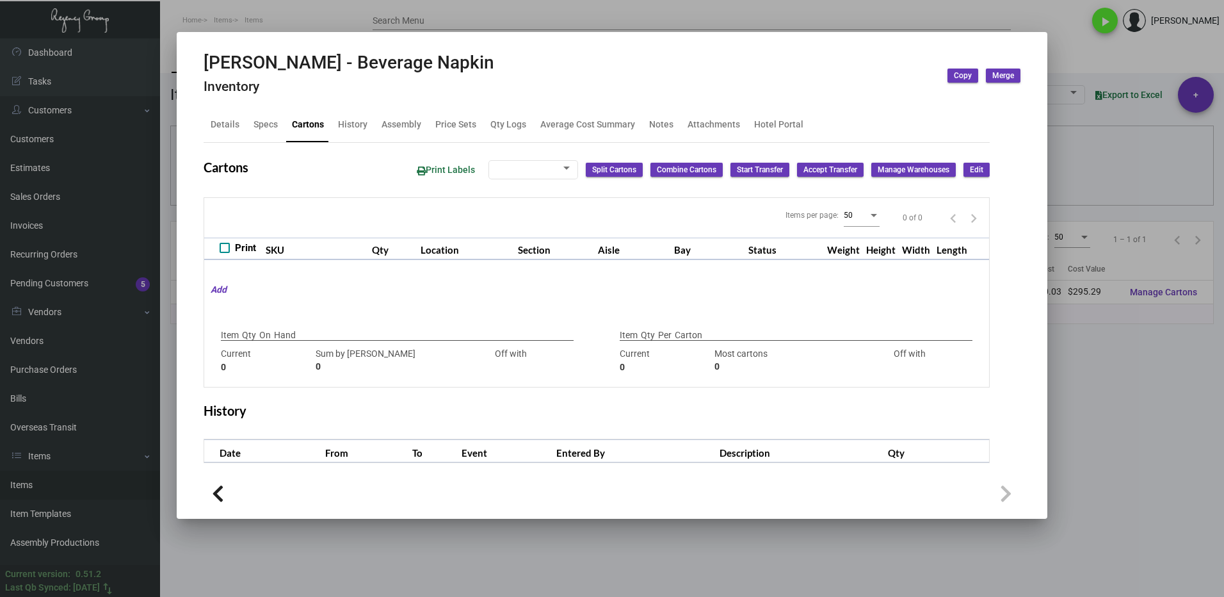
type input "9,000"
type input "9000"
type input "0"
type input "3,000"
type input "3000"
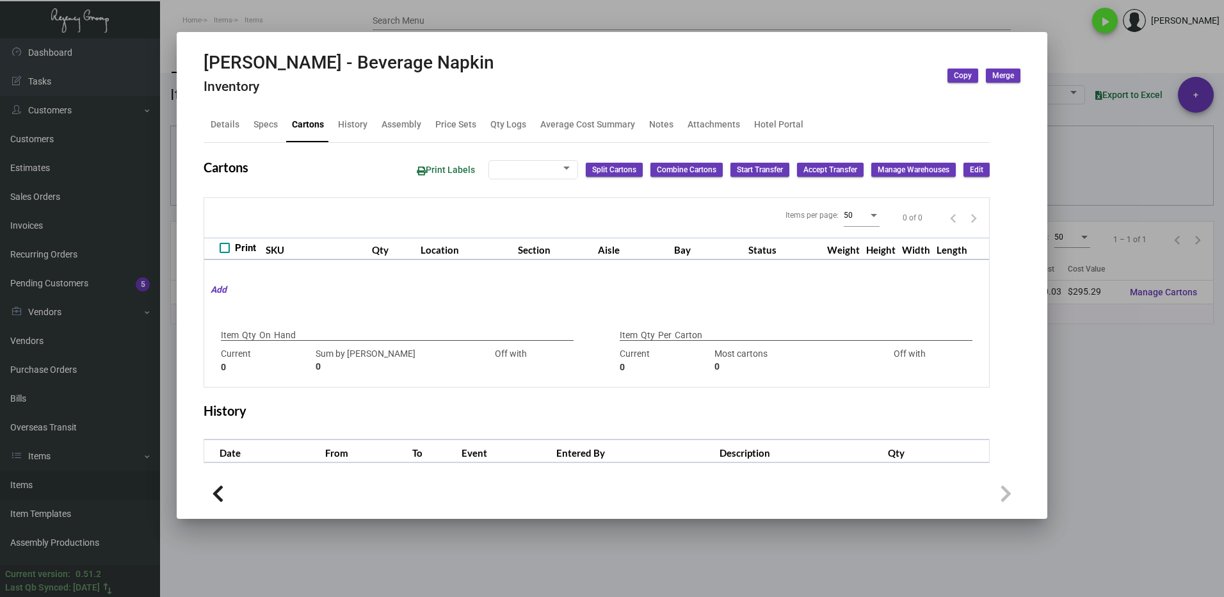
type input "0"
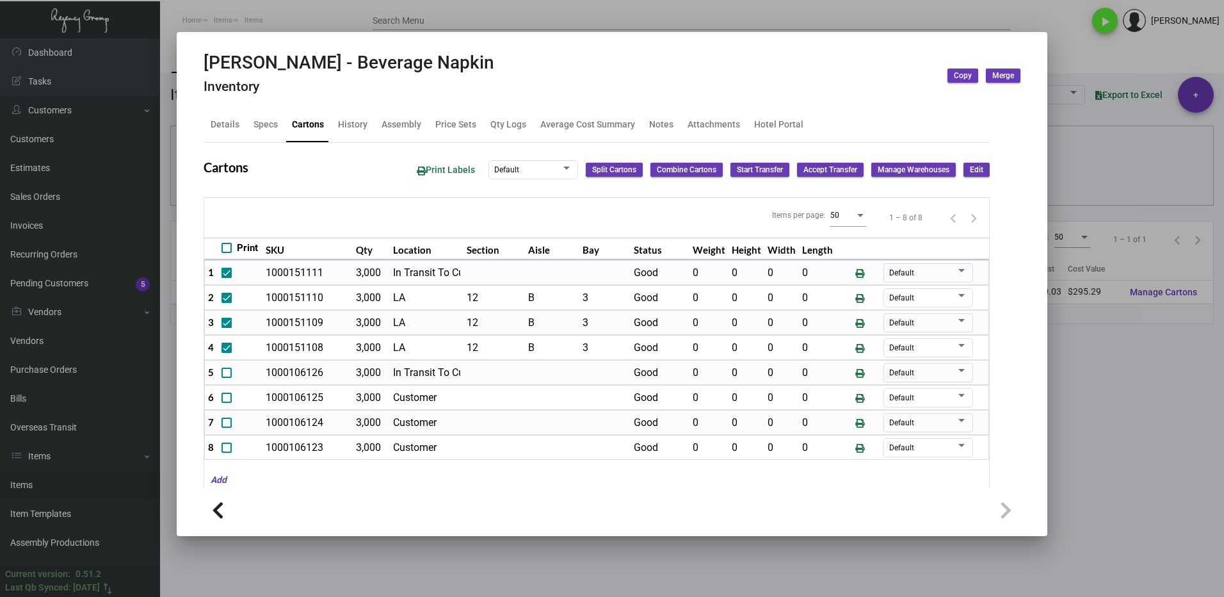
click at [1108, 366] on div at bounding box center [612, 298] width 1224 height 597
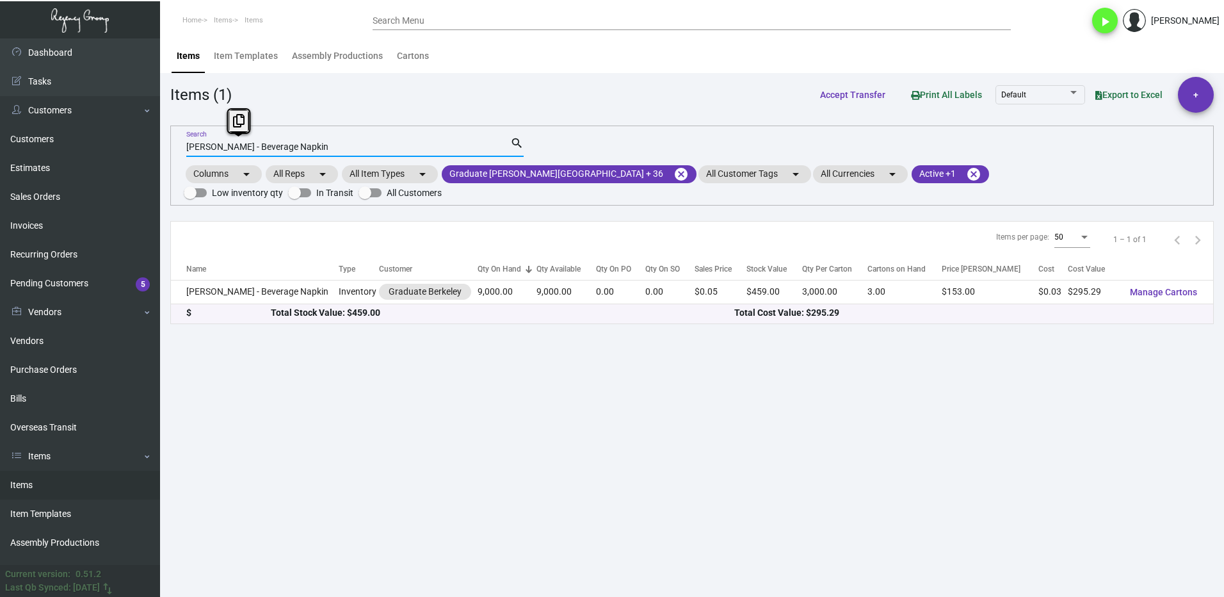
drag, startPoint x: 304, startPoint y: 149, endPoint x: 163, endPoint y: 156, distance: 141.7
click at [163, 156] on main "Items Item Templates Assembly Productions Cartons Items (1) Accept Transfer Pri…" at bounding box center [692, 317] width 1064 height 558
paste input "omestead Room - Coaster"
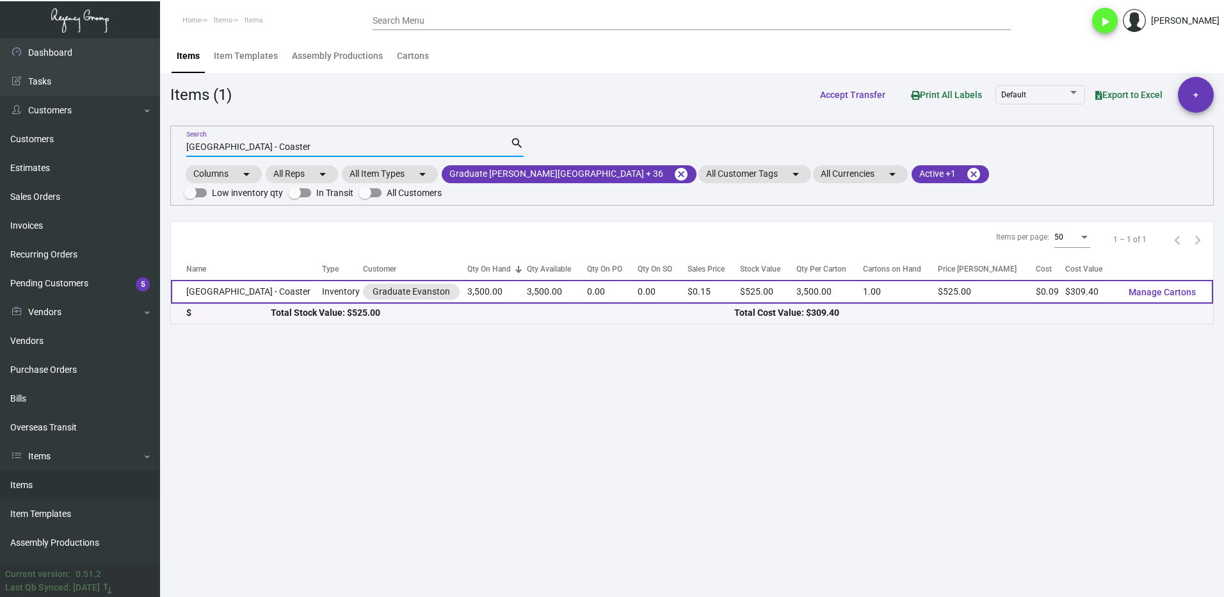
type input "[GEOGRAPHIC_DATA] - Coaster"
click at [280, 280] on td "[GEOGRAPHIC_DATA] - Coaster" at bounding box center [246, 292] width 151 height 24
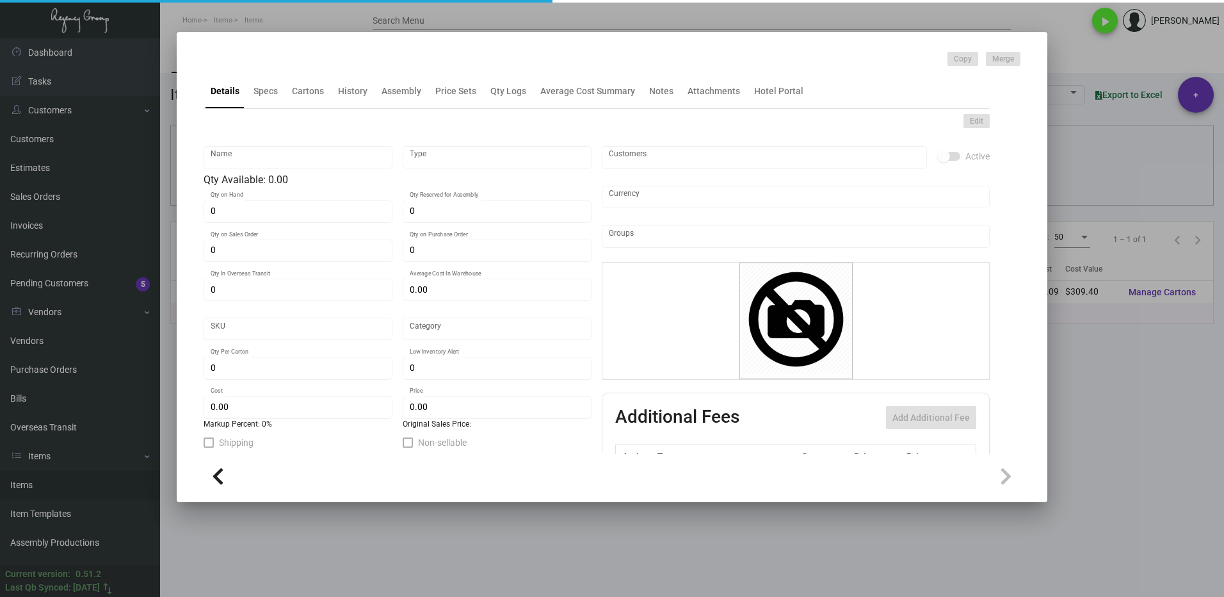
type input "[GEOGRAPHIC_DATA] - Coaster"
type input "Inventory"
type input "3,500"
type input "$ 0.0884"
type input "Standard"
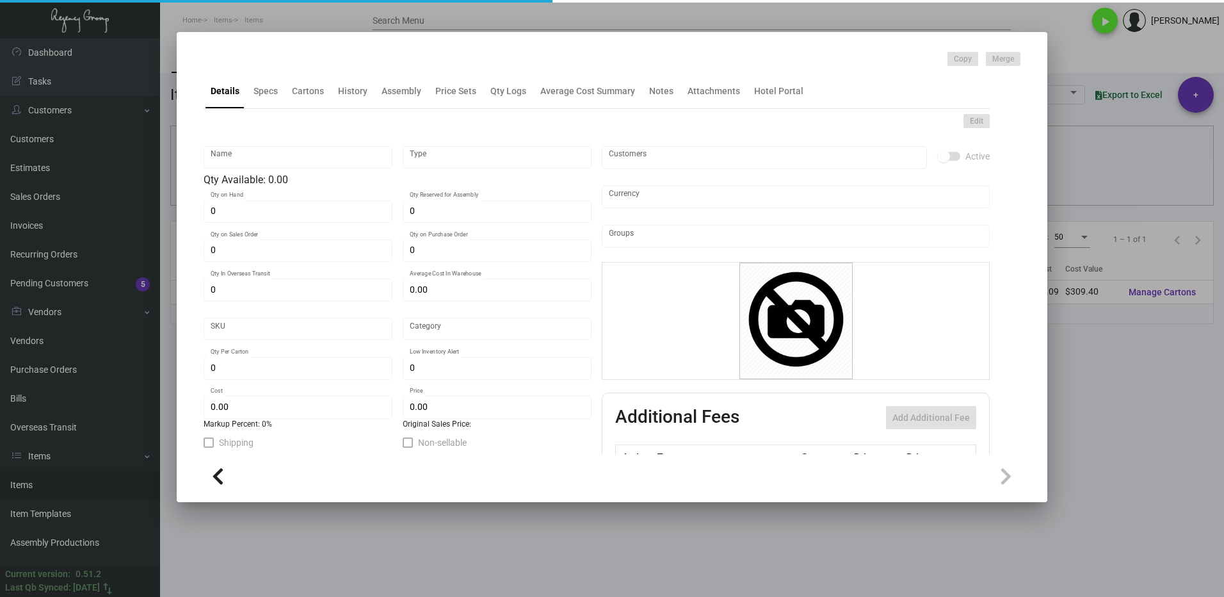
type input "3,500"
type input "$ 0.0884"
type input "$ 0.15"
checkbox input "true"
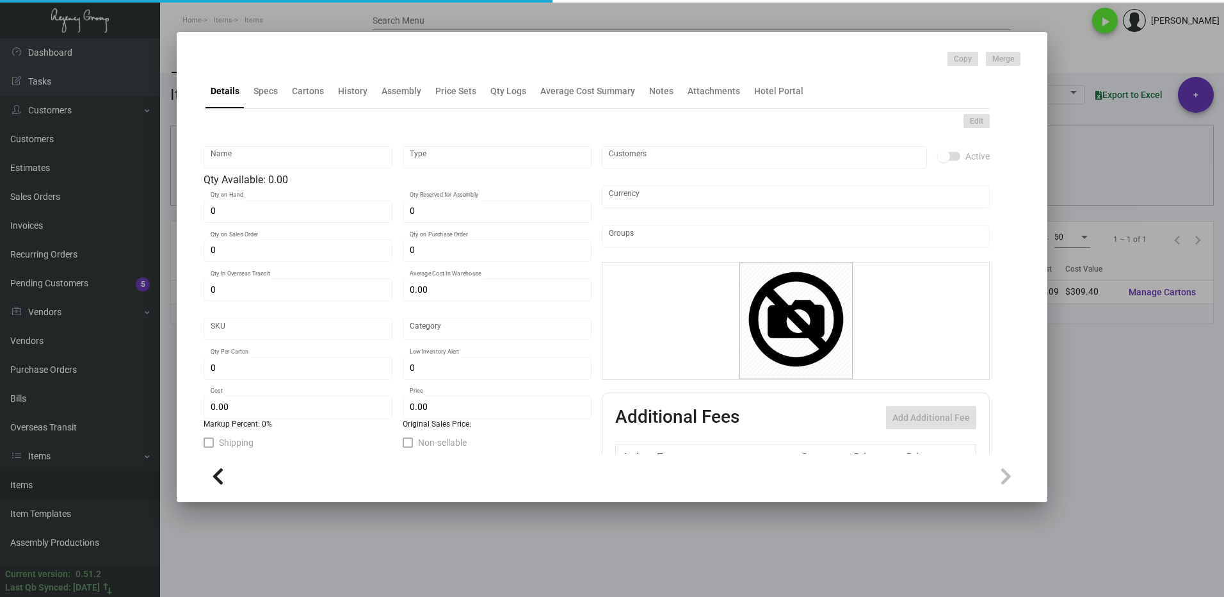
type input "United States Dollar $"
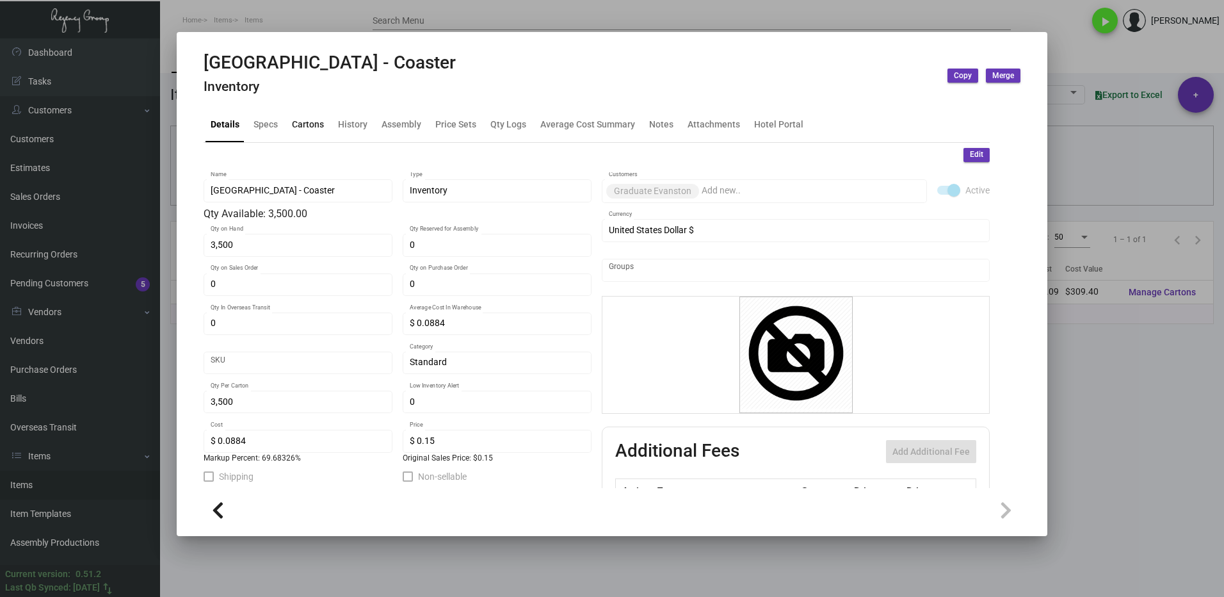
click at [296, 127] on div "Cartons" at bounding box center [308, 124] width 32 height 13
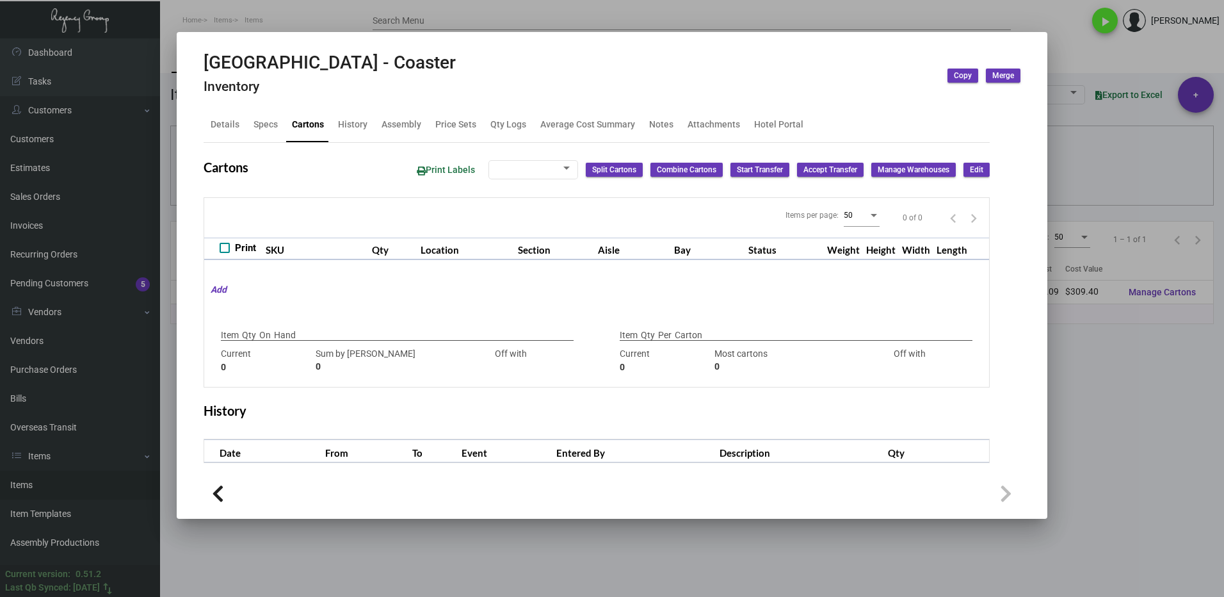
type input "3,500"
type input "3500"
type input "0"
type input "3,500"
type input "3500"
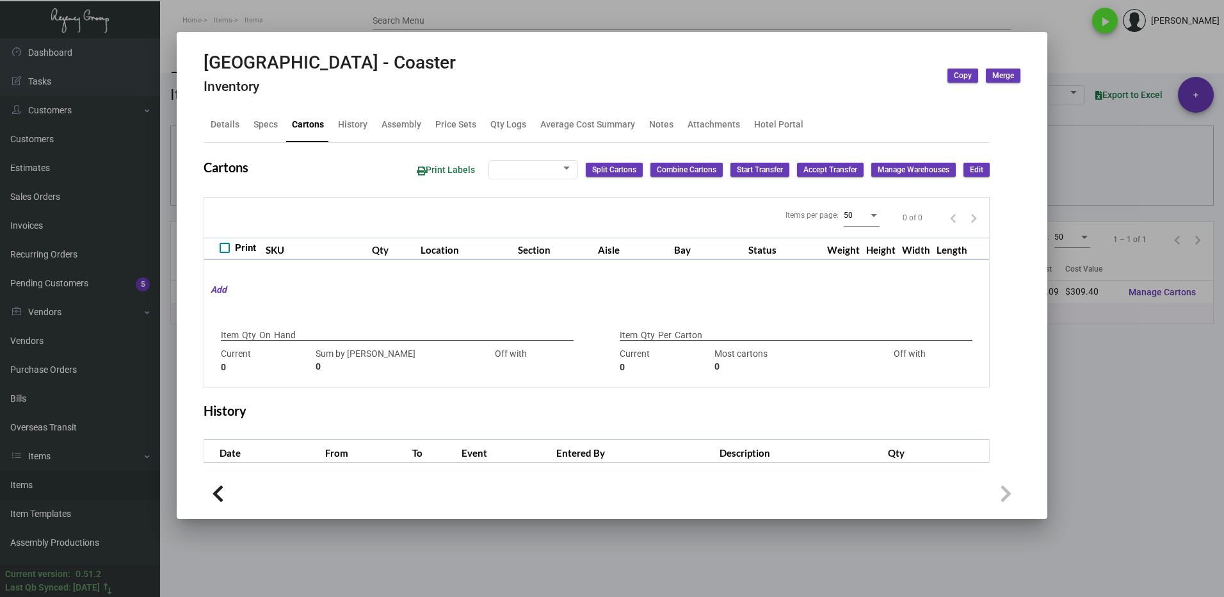
type input "0"
